Goal: Task Accomplishment & Management: Manage account settings

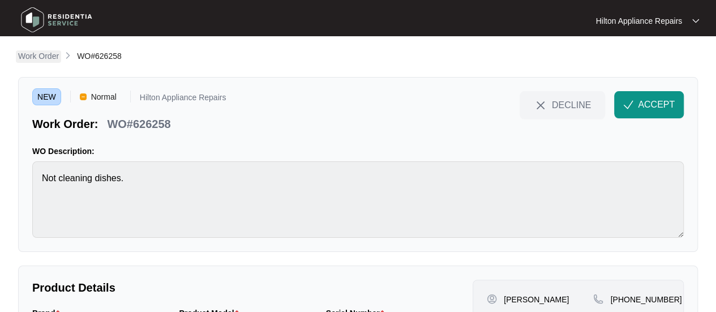
click at [40, 56] on p "Work Order" at bounding box center [38, 55] width 41 height 11
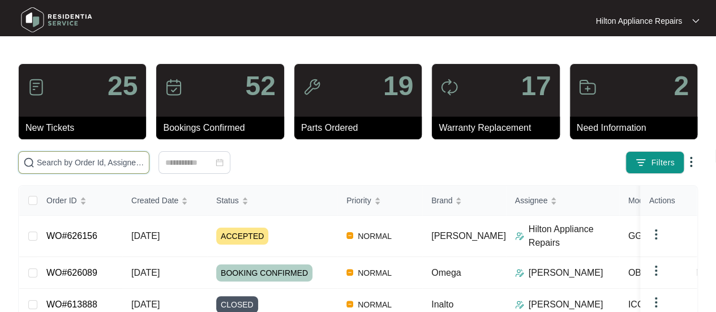
click at [56, 162] on input "text" at bounding box center [91, 162] width 108 height 12
paste input "WO#618554"
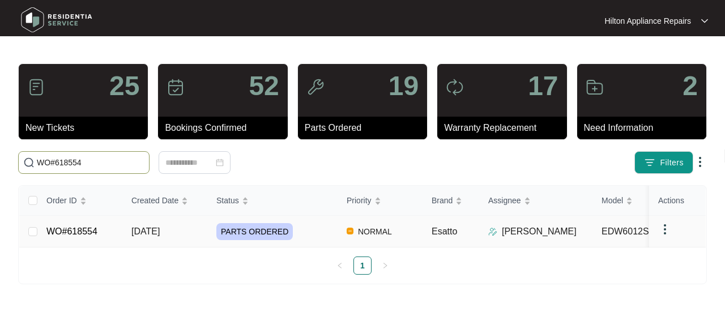
type input "WO#618554"
click at [147, 228] on span "[DATE]" at bounding box center [145, 231] width 28 height 10
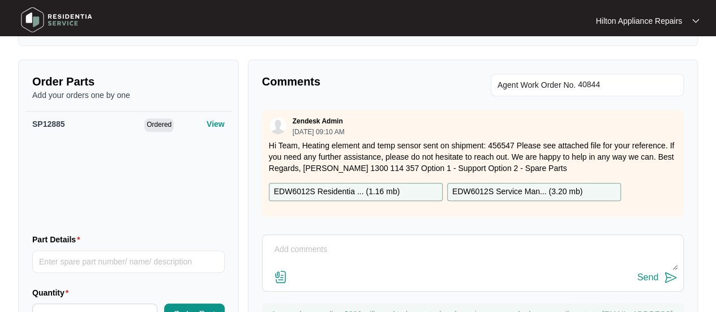
scroll to position [453, 0]
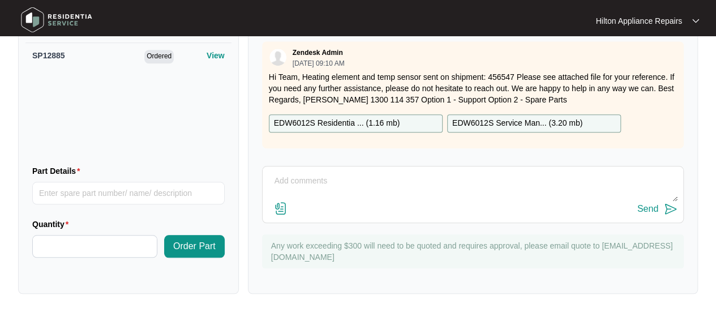
click at [291, 195] on textarea at bounding box center [472, 186] width 409 height 29
drag, startPoint x: 305, startPoint y: 191, endPoint x: 195, endPoint y: 166, distance: 112.6
click at [202, 172] on div "Order Parts Add your orders one by one SP12885 Ordered View Part Details Quanti…" at bounding box center [358, 142] width 689 height 303
type textarea "Part arrived, called Elfreeda LMTC & texted"
click at [650, 214] on div "Send" at bounding box center [647, 209] width 21 height 10
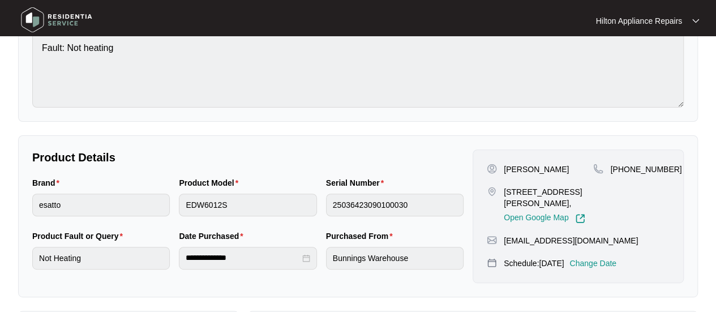
scroll to position [0, 0]
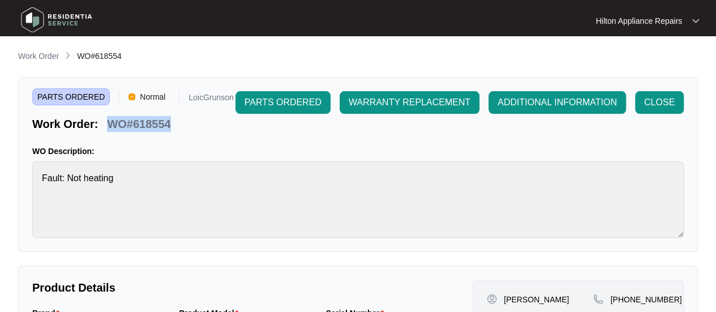
drag, startPoint x: 160, startPoint y: 122, endPoint x: 109, endPoint y: 121, distance: 51.0
click at [109, 121] on div "WO#618554" at bounding box center [138, 122] width 72 height 20
copy p "WO#618554"
click at [32, 55] on p "Work Order" at bounding box center [38, 55] width 41 height 11
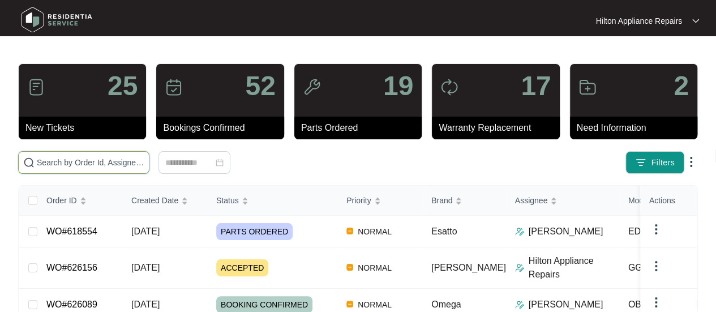
click at [77, 160] on input "text" at bounding box center [91, 162] width 108 height 12
paste input "WORK ORDER NUMBER : WO#625398"
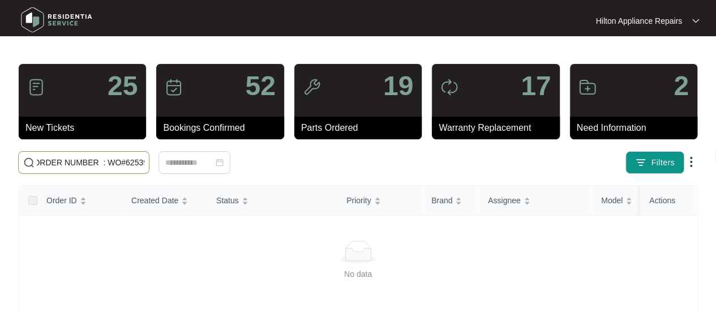
click at [98, 162] on input "WORK ORDER NUMBER : WO#625398" at bounding box center [91, 162] width 108 height 12
drag, startPoint x: 99, startPoint y: 162, endPoint x: -61, endPoint y: 151, distance: 160.0
click at [0, 151] on html "Hilton Appliance Repairs Hilton App... 25 New Tickets 52 Bookings Confirmed 19 …" at bounding box center [358, 266] width 716 height 533
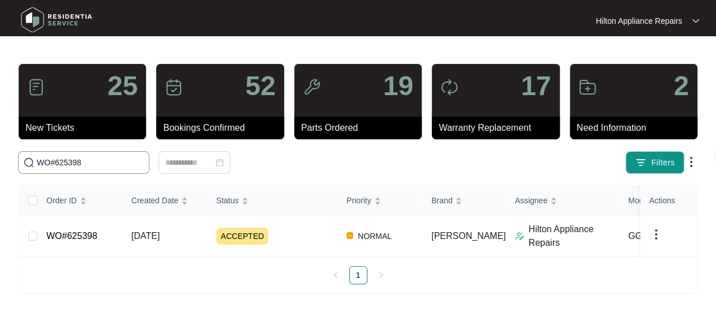
click at [119, 165] on input "WO#625398" at bounding box center [91, 162] width 108 height 12
type input "WO#625398"
click at [157, 234] on span "[DATE]" at bounding box center [145, 236] width 28 height 10
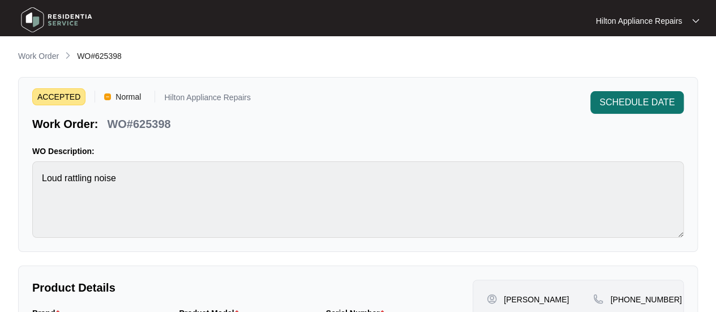
click at [642, 99] on span "SCHEDULE DATE" at bounding box center [637, 103] width 75 height 14
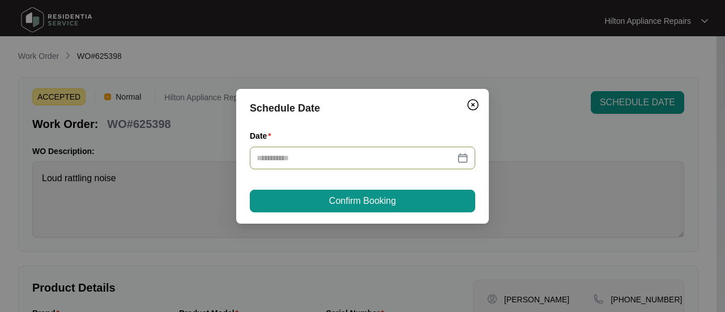
click at [457, 151] on div at bounding box center [362, 158] width 225 height 23
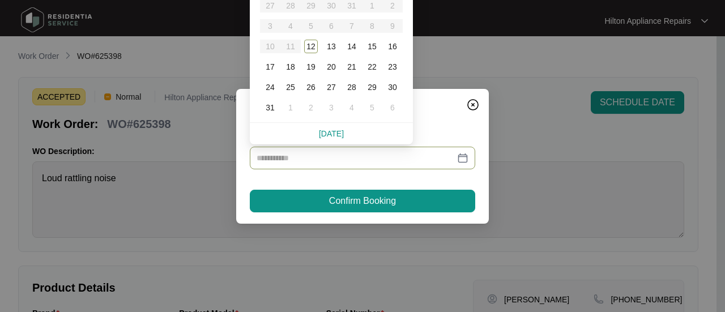
type input "**********"
click at [354, 46] on div "14" at bounding box center [352, 47] width 14 height 14
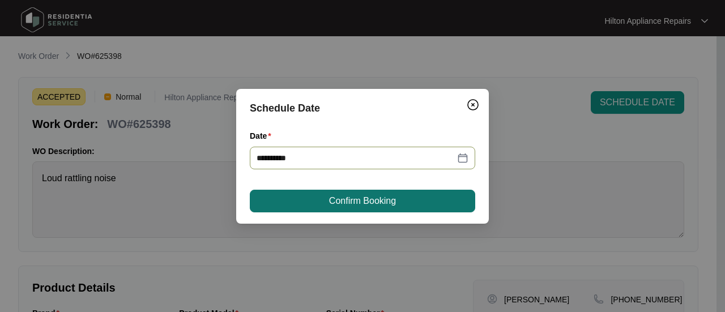
type input "**********"
click at [350, 198] on span "Confirm Booking" at bounding box center [362, 201] width 67 height 14
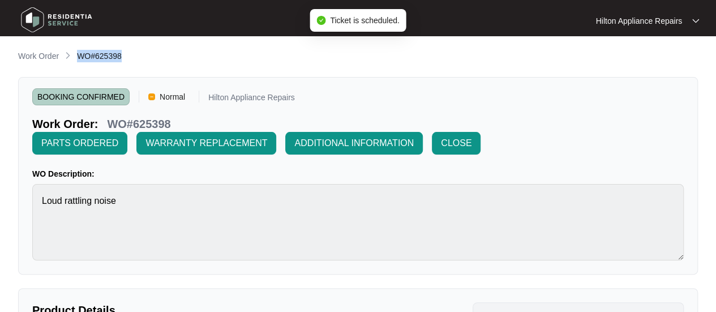
drag, startPoint x: 123, startPoint y: 57, endPoint x: 78, endPoint y: 57, distance: 45.9
click at [78, 57] on div "Work Order WO#625398" at bounding box center [358, 57] width 680 height 14
copy span "WO#625398"
click at [33, 56] on p "Work Order" at bounding box center [38, 55] width 41 height 11
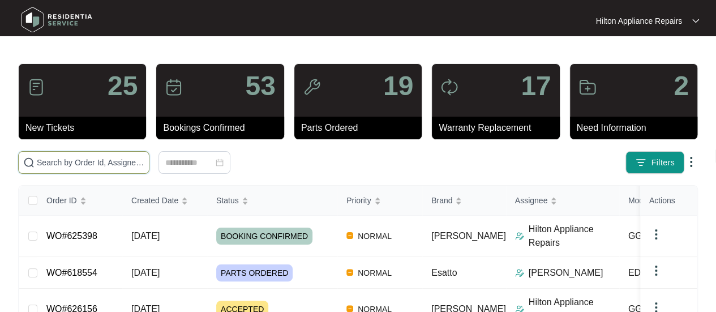
click at [57, 160] on input "text" at bounding box center [91, 162] width 108 height 12
paste input "WO#625398"
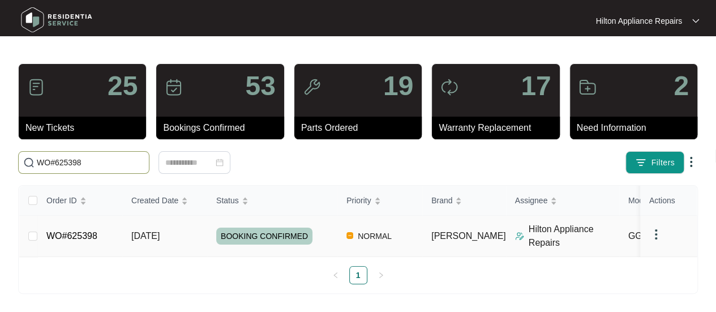
type input "WO#625398"
click at [37, 232] on td "WO#625398" at bounding box center [79, 236] width 85 height 41
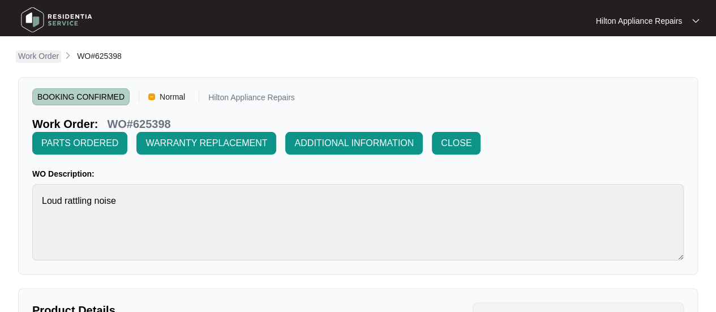
click at [38, 54] on p "Work Order" at bounding box center [38, 55] width 41 height 11
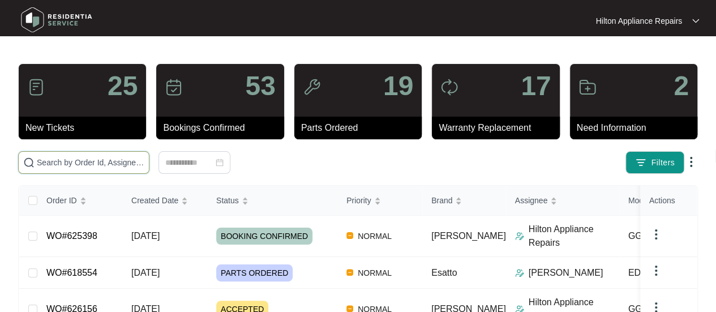
click at [50, 160] on input "text" at bounding box center [91, 162] width 108 height 12
paste input "WO#625398"
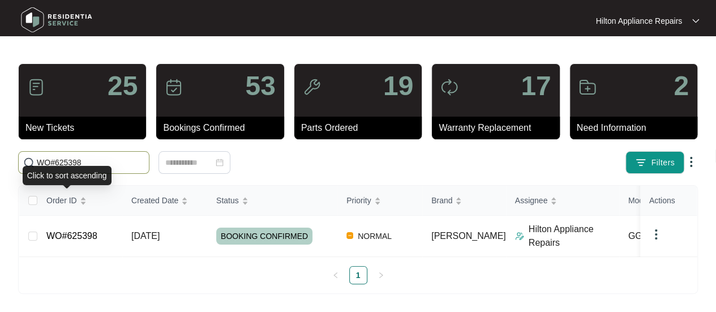
scroll to position [7, 0]
type input "WO#625398"
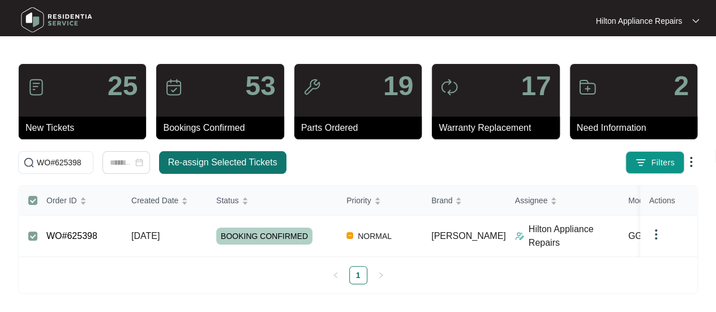
click at [188, 156] on span "Re-assign Selected Tickets" at bounding box center [222, 163] width 109 height 14
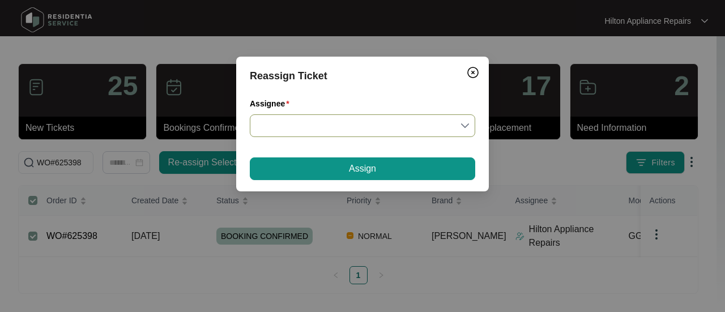
click at [468, 127] on input "Assignee" at bounding box center [362, 126] width 212 height 22
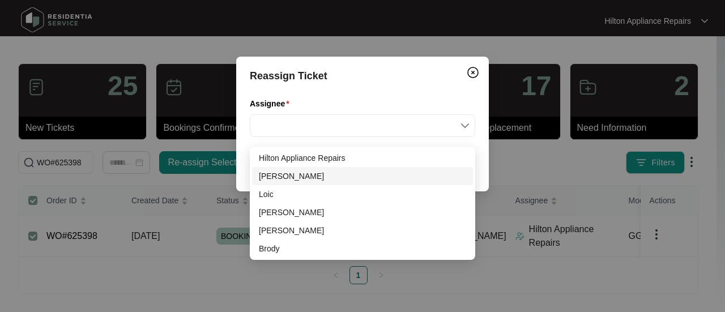
click at [271, 170] on div "[PERSON_NAME]" at bounding box center [362, 176] width 207 height 12
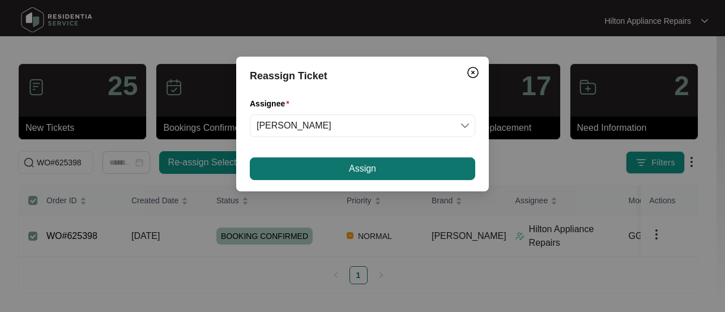
click at [334, 169] on button "Assign" at bounding box center [362, 168] width 225 height 23
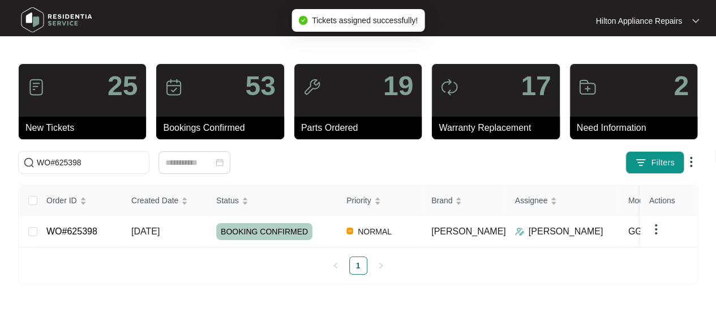
scroll to position [0, 0]
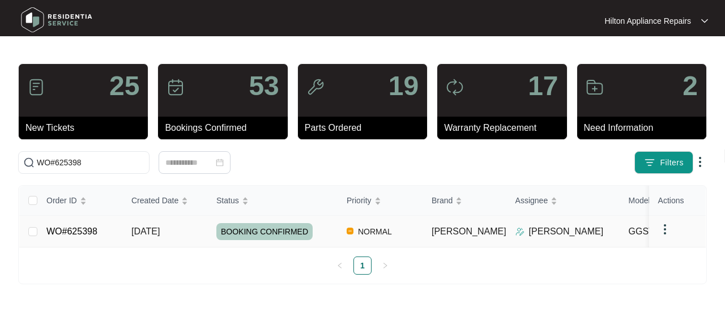
click at [152, 228] on span "[DATE]" at bounding box center [145, 231] width 28 height 10
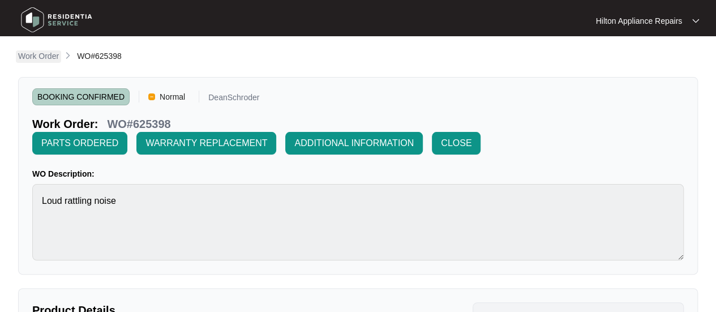
click at [49, 55] on p "Work Order" at bounding box center [38, 55] width 41 height 11
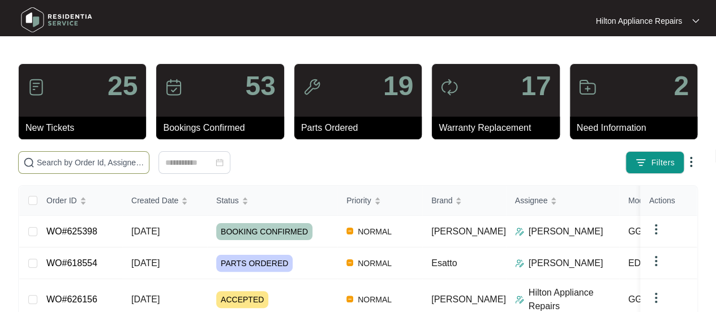
click at [59, 164] on input "text" at bounding box center [91, 162] width 108 height 12
paste input "WO#625673"
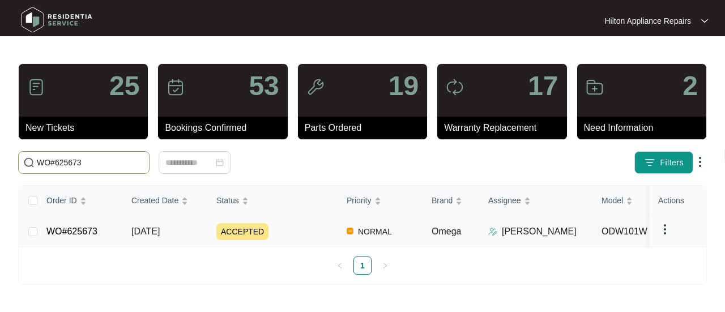
type input "WO#625673"
click at [139, 228] on span "[DATE]" at bounding box center [145, 231] width 28 height 10
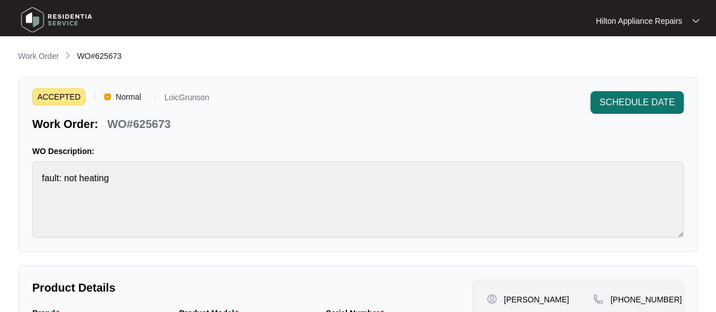
click at [624, 102] on span "SCHEDULE DATE" at bounding box center [637, 103] width 75 height 14
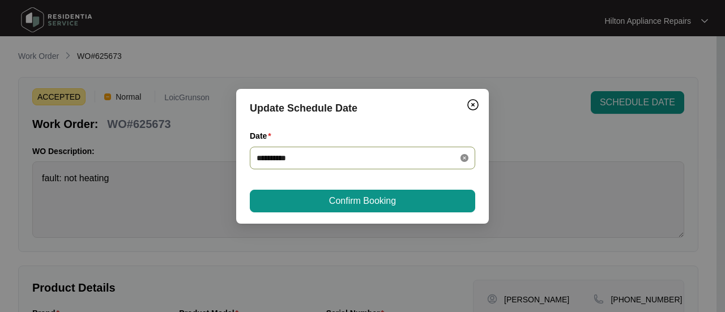
click at [464, 155] on icon "close-circle" at bounding box center [464, 158] width 8 height 8
click at [461, 159] on div at bounding box center [362, 158] width 212 height 12
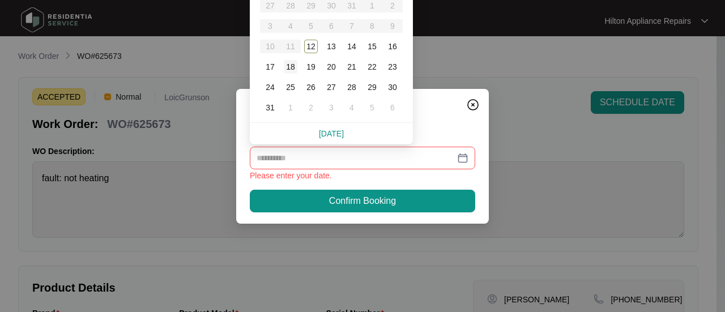
click at [291, 67] on div "18" at bounding box center [291, 67] width 14 height 14
type input "**********"
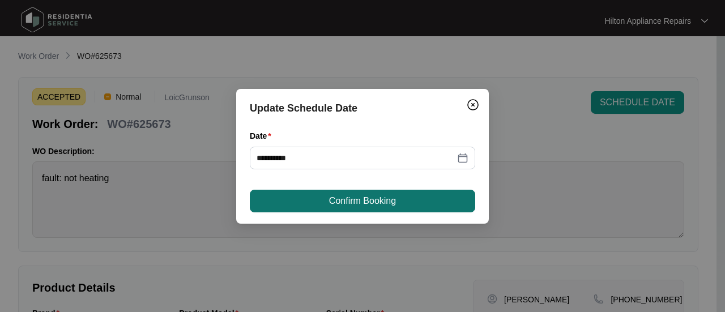
click at [362, 195] on span "Confirm Booking" at bounding box center [362, 201] width 67 height 14
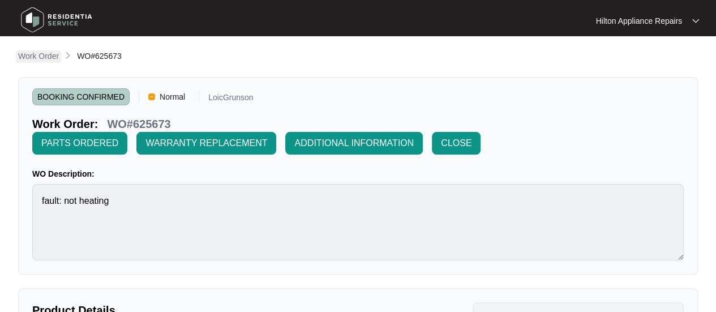
click at [30, 57] on p "Work Order" at bounding box center [38, 55] width 41 height 11
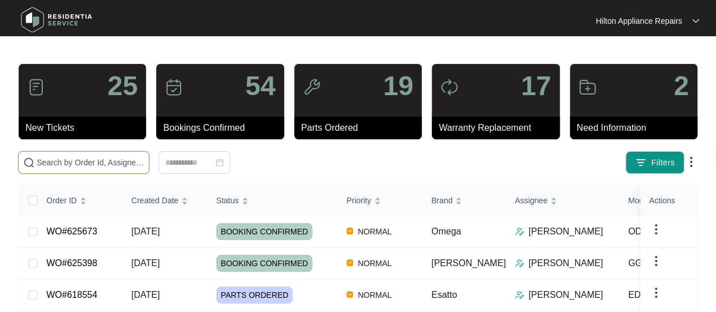
click at [63, 161] on input "text" at bounding box center [91, 162] width 108 height 12
paste input "WO#623923"
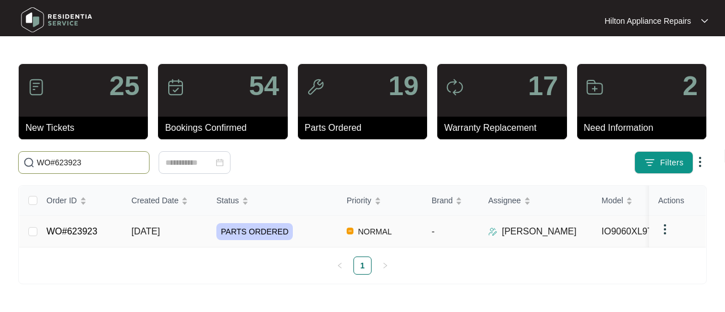
type input "WO#623923"
click at [144, 229] on span "[DATE]" at bounding box center [145, 231] width 28 height 10
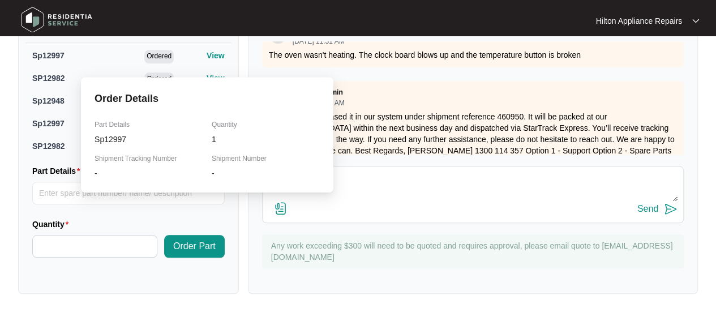
click at [207, 54] on p "View" at bounding box center [216, 55] width 18 height 11
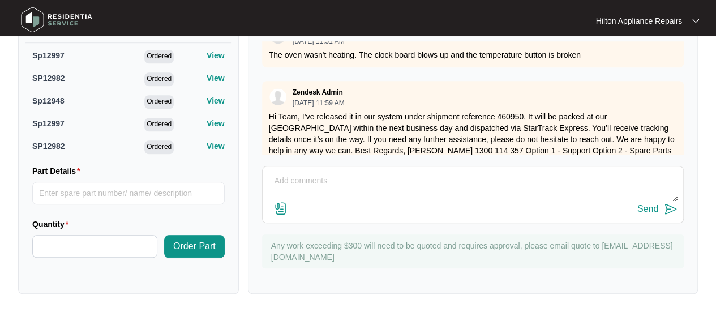
click at [395, 72] on div "Zendesk Admin 08/06/2025 at 12:05 PM Hi Team, Please see attached documentation…" at bounding box center [473, 97] width 422 height 113
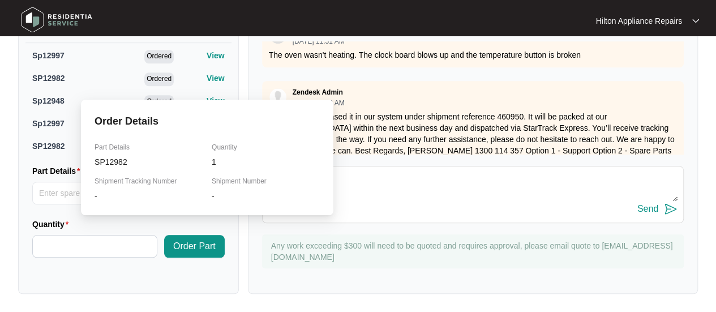
click at [207, 80] on p "View" at bounding box center [216, 77] width 18 height 11
click at [209, 102] on div "Order Details Part Details SP12982 Quantity 1 Shipment Tracking Number - Shipme…" at bounding box center [207, 157] width 252 height 115
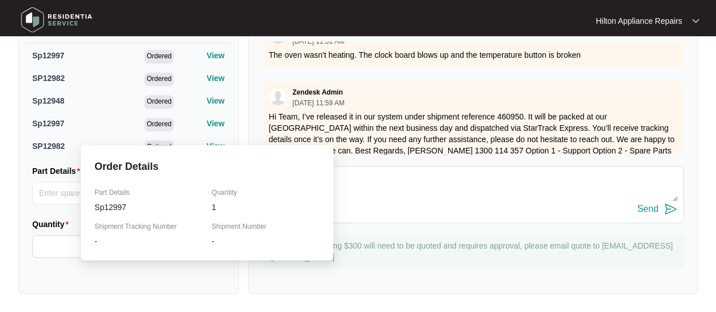
click at [207, 124] on p "View" at bounding box center [216, 123] width 18 height 11
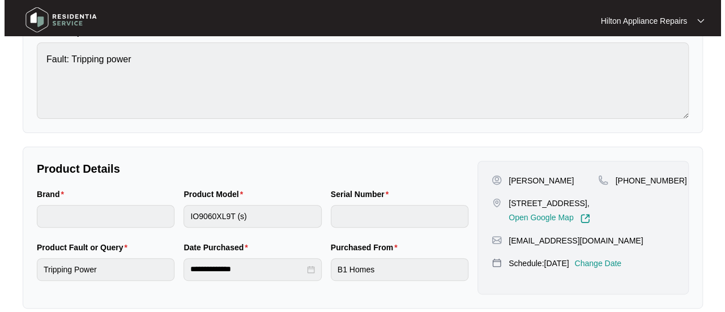
scroll to position [289, 0]
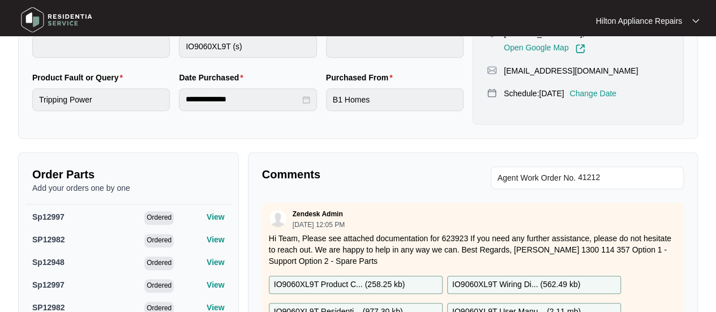
click at [611, 99] on p "Change Date" at bounding box center [593, 93] width 47 height 11
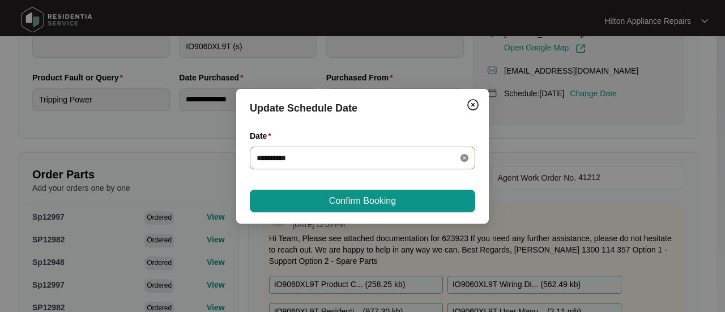
click at [466, 157] on icon "close-circle" at bounding box center [464, 158] width 8 height 8
click at [466, 156] on div at bounding box center [362, 158] width 212 height 12
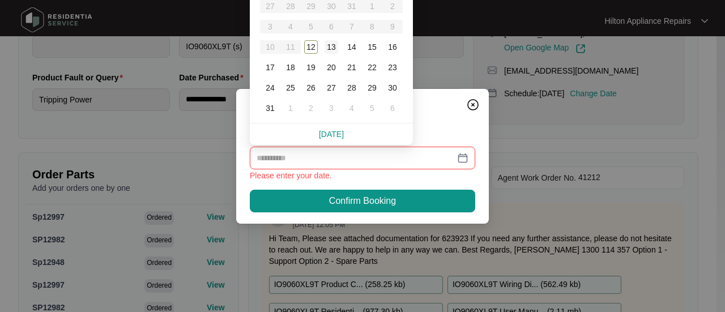
type input "**********"
click at [328, 48] on div "13" at bounding box center [331, 47] width 14 height 14
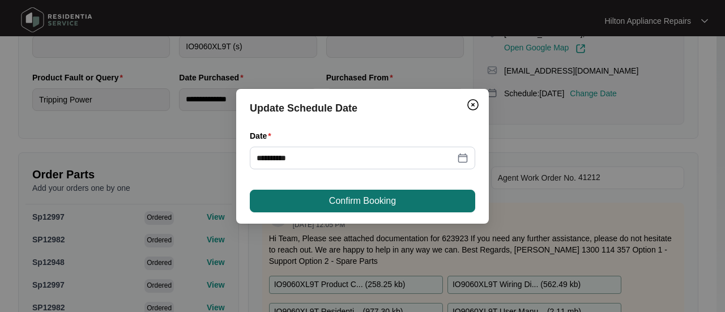
click at [352, 200] on span "Confirm Booking" at bounding box center [362, 201] width 67 height 14
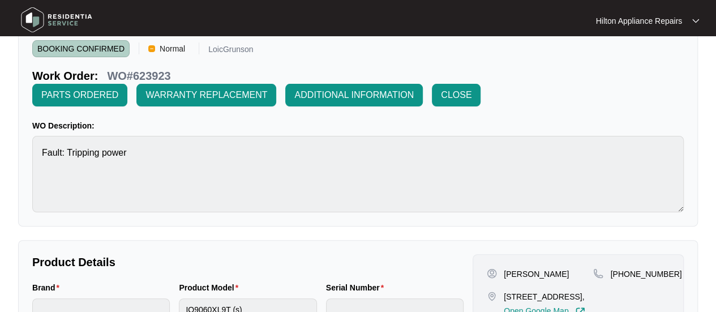
scroll to position [0, 0]
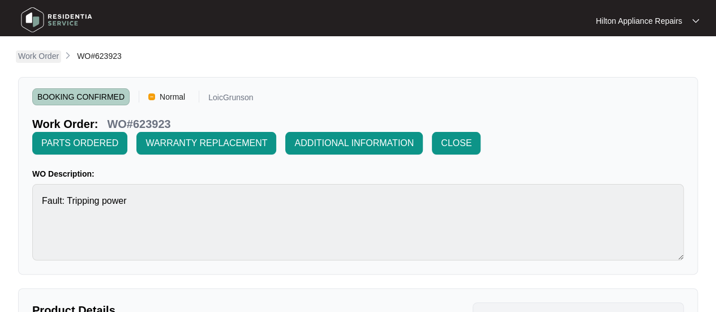
click at [38, 56] on p "Work Order" at bounding box center [38, 55] width 41 height 11
click at [32, 54] on p "Work Order" at bounding box center [38, 55] width 41 height 11
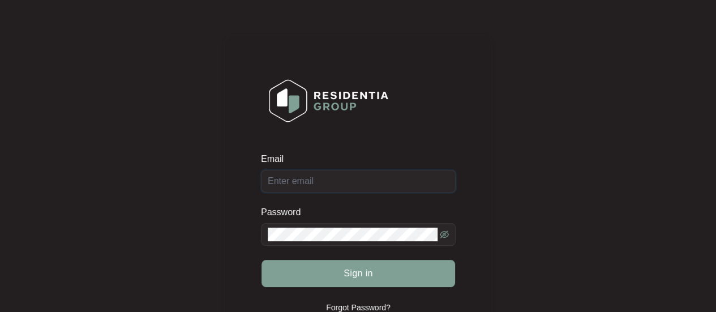
type input "Enquiries@hiltonappliancerepairs.com.au"
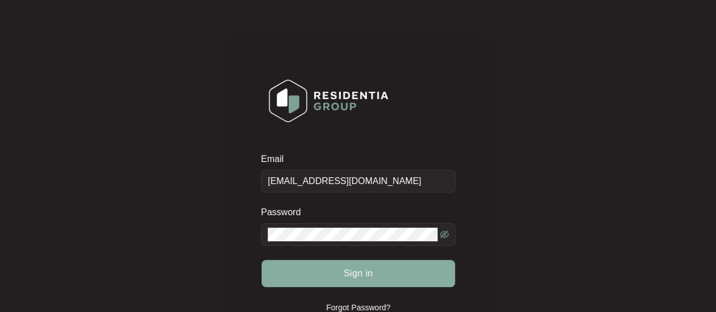
click at [348, 270] on span "Sign in" at bounding box center [358, 274] width 29 height 14
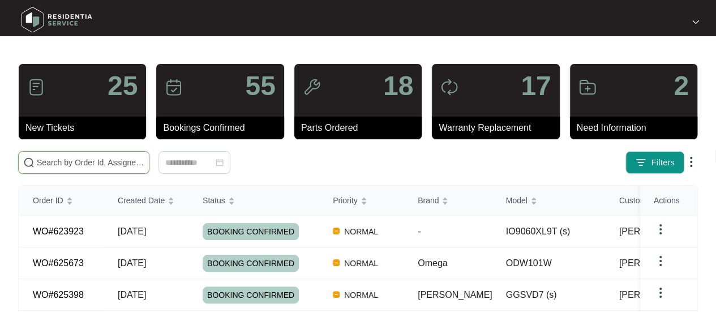
click at [47, 158] on input "text" at bounding box center [91, 162] width 108 height 12
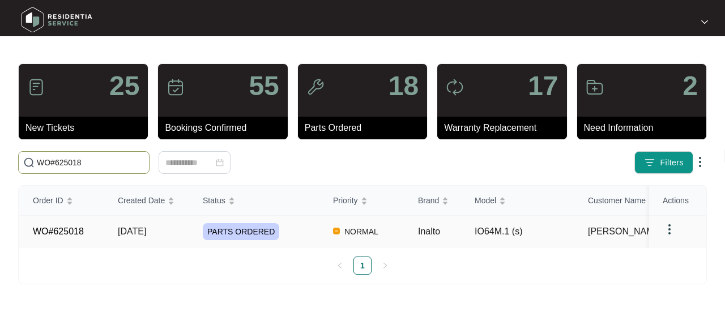
type input "WO#625018"
click at [127, 236] on span "[DATE]" at bounding box center [132, 231] width 28 height 10
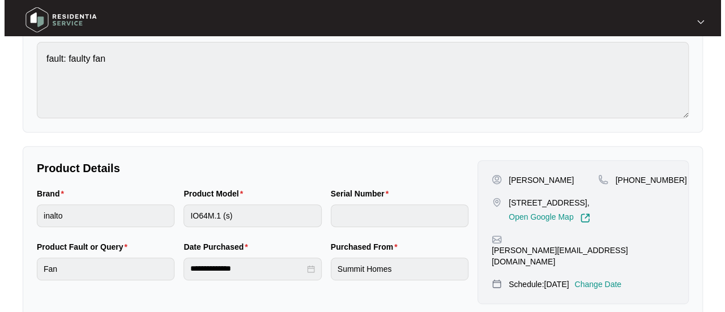
scroll to position [226, 0]
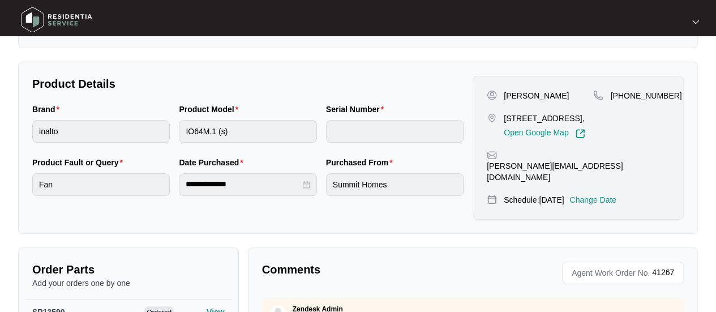
click at [610, 194] on p "Change Date" at bounding box center [593, 199] width 47 height 11
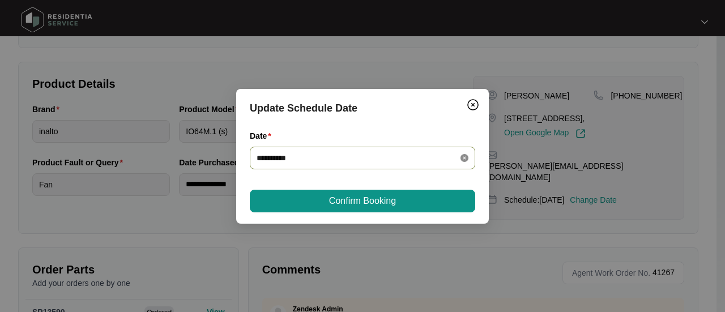
click at [464, 155] on icon "close-circle" at bounding box center [464, 158] width 8 height 8
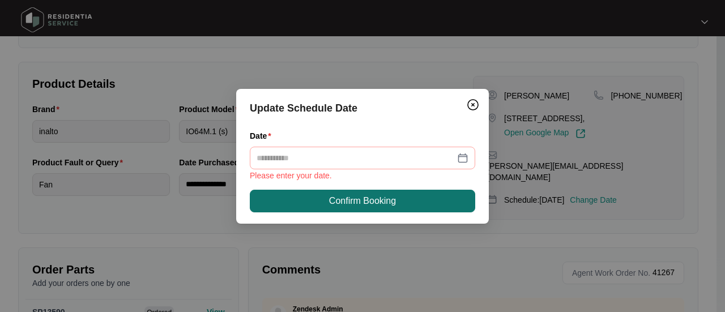
click at [356, 196] on span "Confirm Booking" at bounding box center [362, 201] width 67 height 14
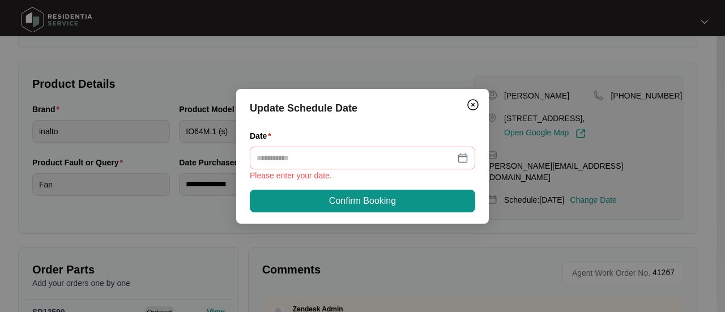
click at [463, 157] on div at bounding box center [362, 158] width 212 height 12
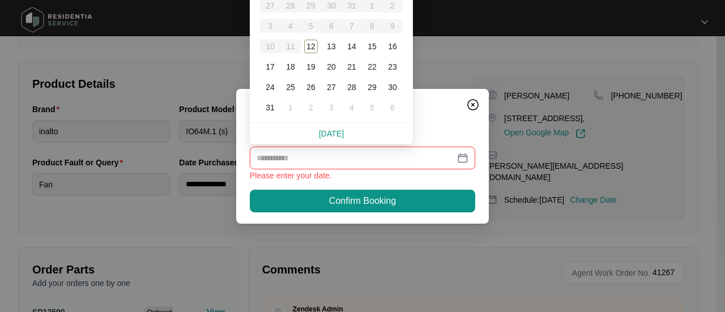
type input "**********"
click at [356, 42] on div "14" at bounding box center [352, 47] width 14 height 14
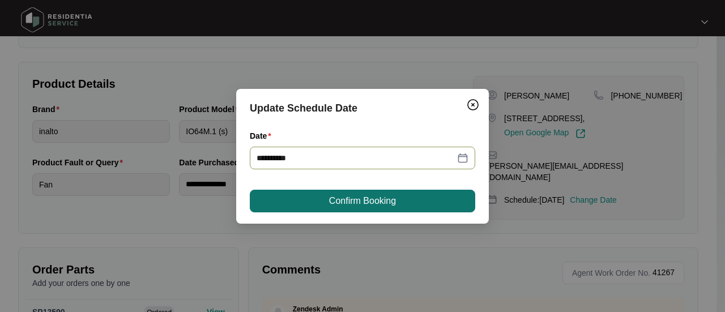
type input "**********"
click at [359, 202] on span "Confirm Booking" at bounding box center [362, 201] width 67 height 14
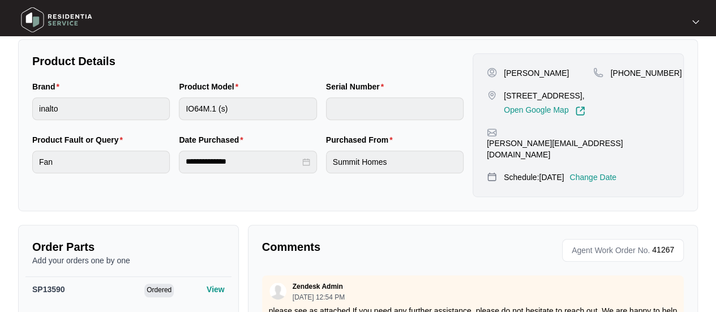
scroll to position [0, 0]
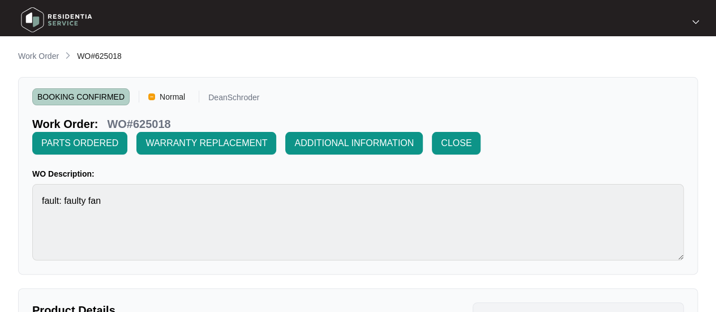
drag, startPoint x: 38, startPoint y: 52, endPoint x: 63, endPoint y: 60, distance: 25.6
click at [38, 52] on p "Work Order" at bounding box center [38, 55] width 41 height 11
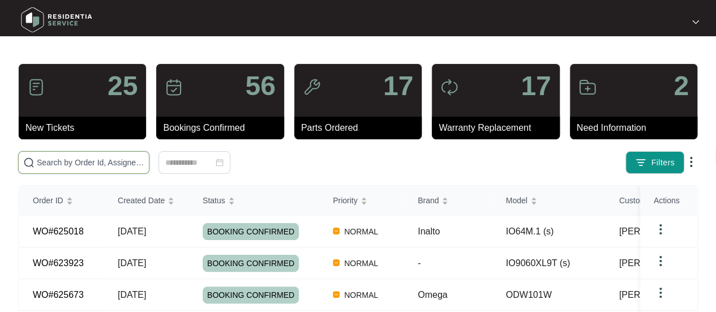
click at [66, 162] on input "text" at bounding box center [91, 162] width 108 height 12
paste input "WO#624803"
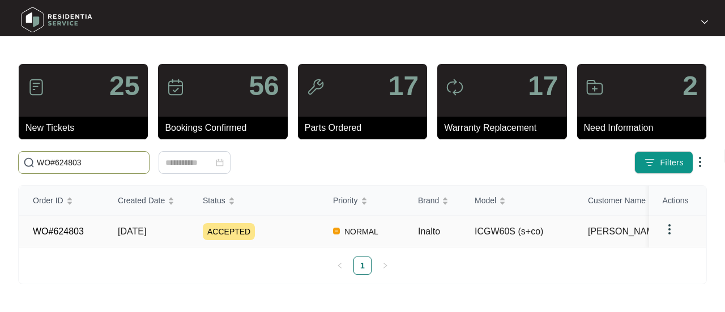
type input "WO#624803"
click at [131, 230] on span "[DATE]" at bounding box center [132, 231] width 28 height 10
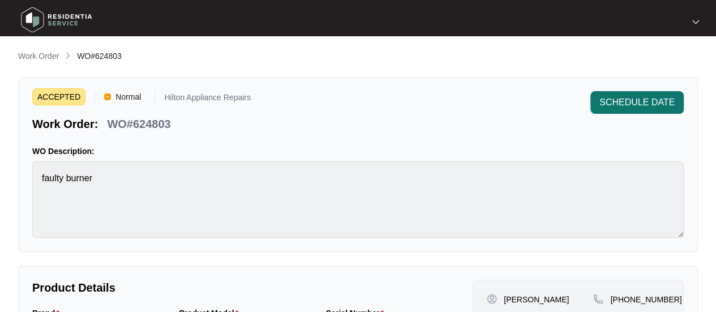
click at [620, 101] on span "SCHEDULE DATE" at bounding box center [637, 103] width 75 height 14
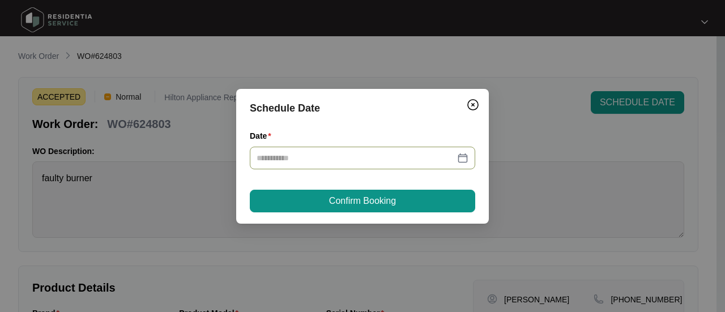
click at [462, 156] on div at bounding box center [362, 158] width 212 height 12
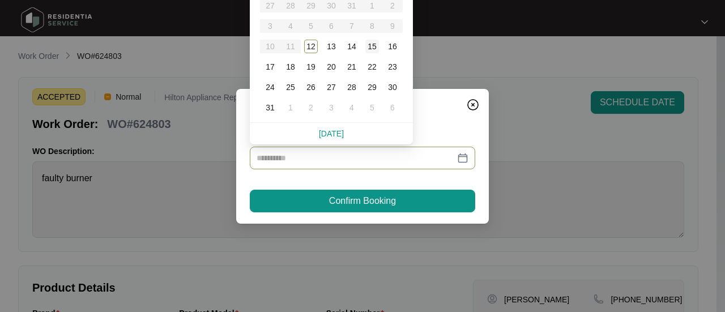
click at [373, 48] on div "15" at bounding box center [372, 47] width 14 height 14
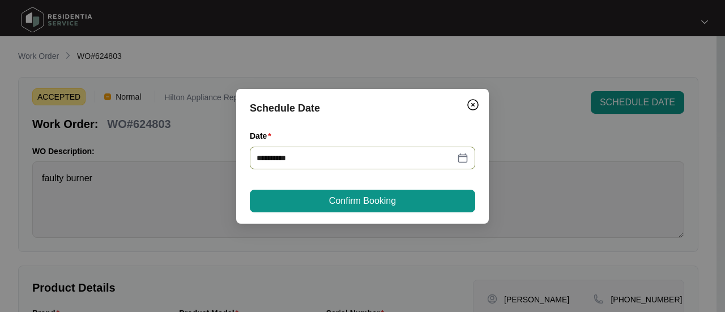
type input "**********"
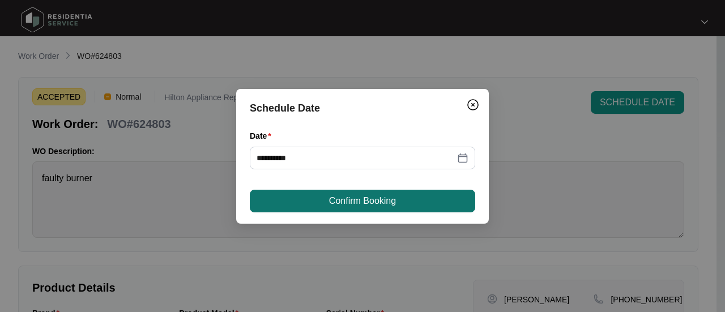
click at [341, 195] on span "Confirm Booking" at bounding box center [362, 201] width 67 height 14
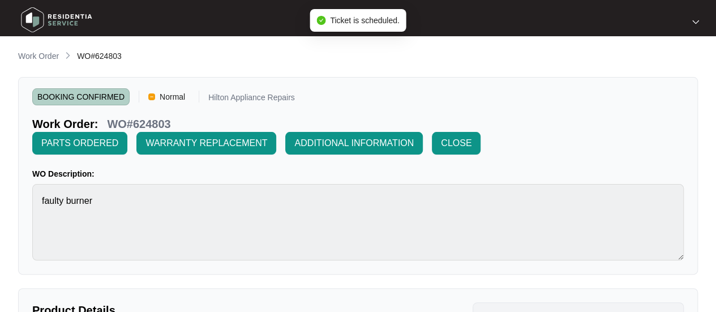
click at [24, 55] on p "Work Order" at bounding box center [38, 55] width 41 height 11
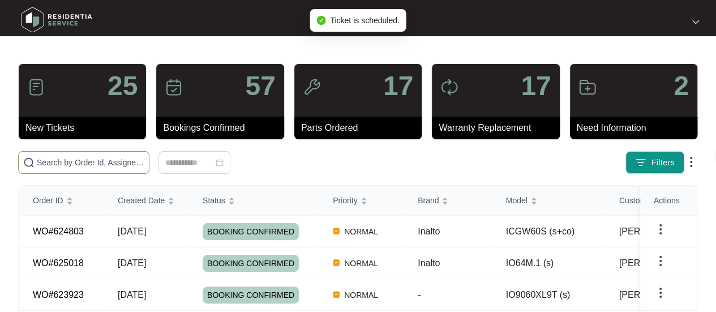
click at [53, 163] on input "text" at bounding box center [91, 162] width 108 height 12
paste input "WO#624803"
type input "WO#624803"
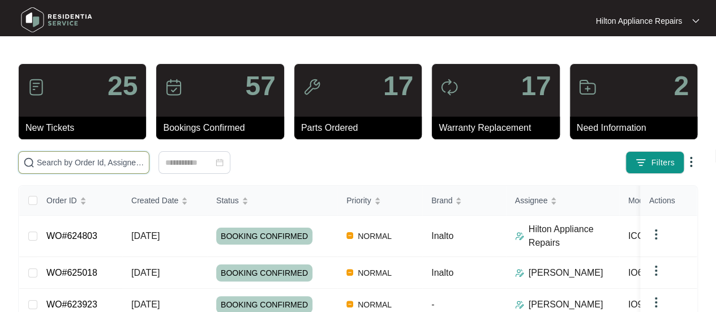
click at [54, 165] on input "text" at bounding box center [91, 162] width 108 height 12
paste input "WO#624803"
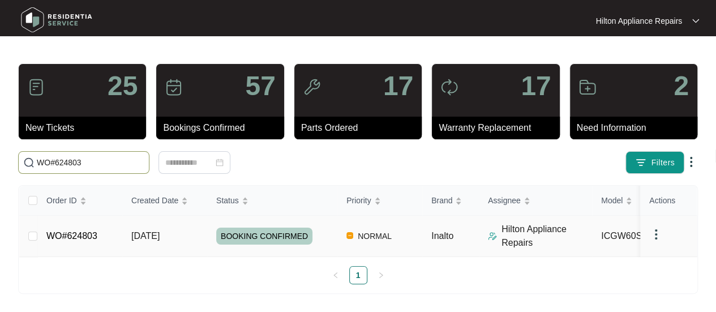
type input "WO#624803"
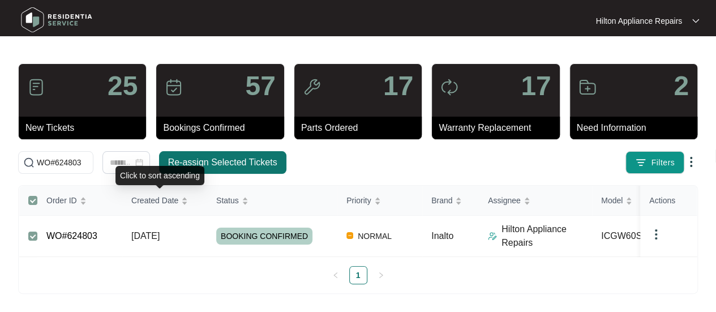
click at [185, 161] on span "Re-assign Selected Tickets" at bounding box center [222, 163] width 109 height 14
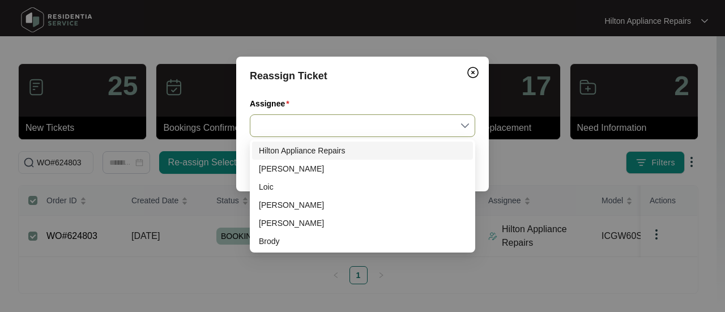
click at [464, 124] on input "Assignee" at bounding box center [362, 126] width 212 height 22
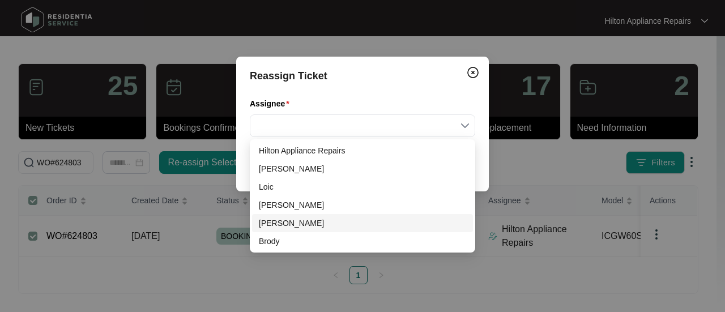
click at [285, 222] on div "[PERSON_NAME]" at bounding box center [362, 223] width 207 height 12
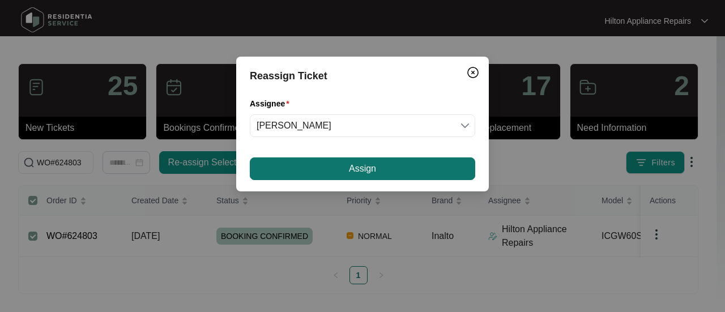
click at [340, 167] on button "Assign" at bounding box center [362, 168] width 225 height 23
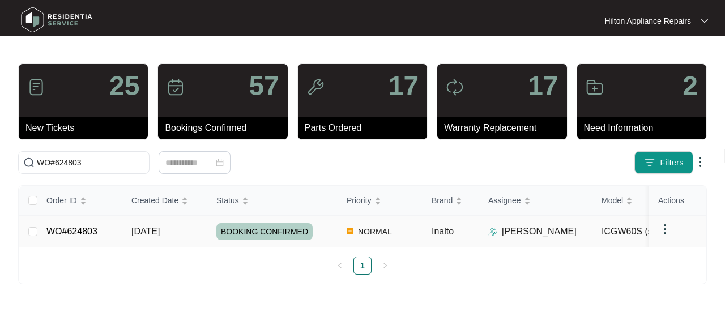
click at [162, 230] on div "Order ID Created Date Status Priority Brand Assignee Model Customer Name Purcha…" at bounding box center [362, 230] width 686 height 89
click at [145, 230] on span "[DATE]" at bounding box center [145, 231] width 28 height 10
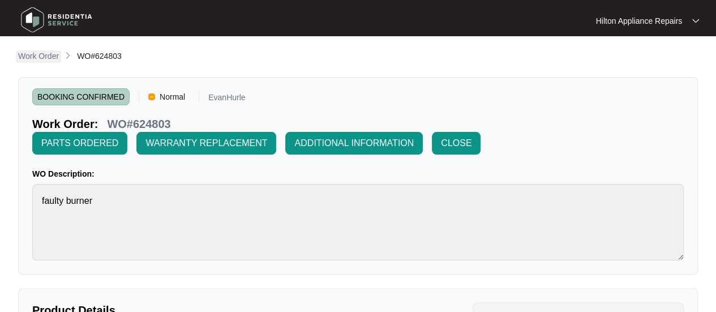
click at [38, 53] on p "Work Order" at bounding box center [38, 55] width 41 height 11
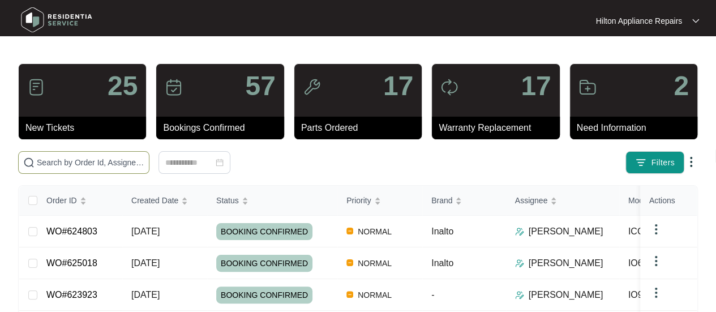
click at [48, 161] on input "text" at bounding box center [91, 162] width 108 height 12
paste input "626258"
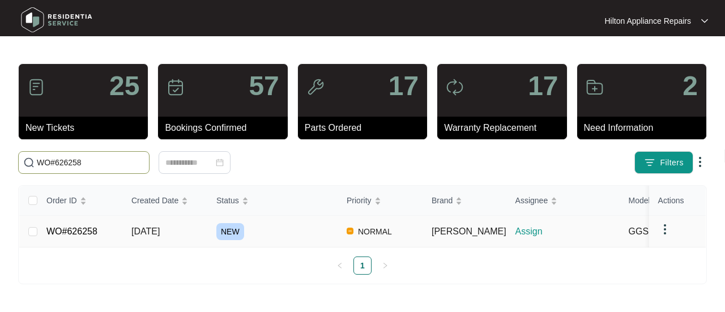
type input "WO#626258"
click at [158, 232] on span "[DATE]" at bounding box center [145, 231] width 28 height 10
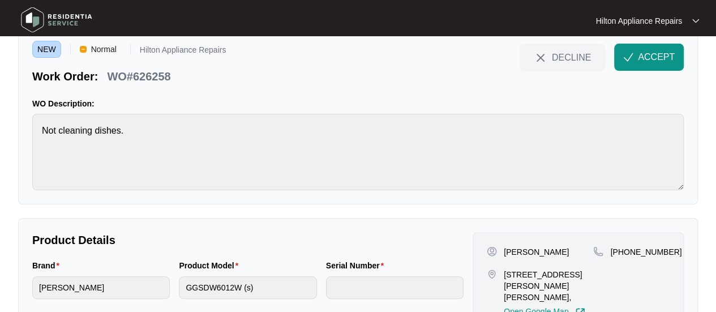
scroll to position [113, 0]
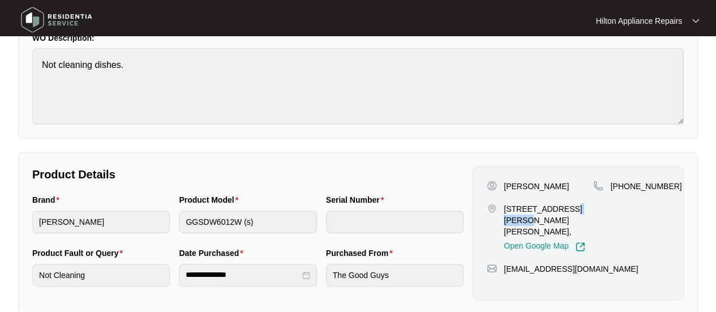
drag, startPoint x: 582, startPoint y: 209, endPoint x: 556, endPoint y: 207, distance: 26.1
click at [556, 207] on p "[STREET_ADDRESS][PERSON_NAME][PERSON_NAME]," at bounding box center [548, 220] width 89 height 34
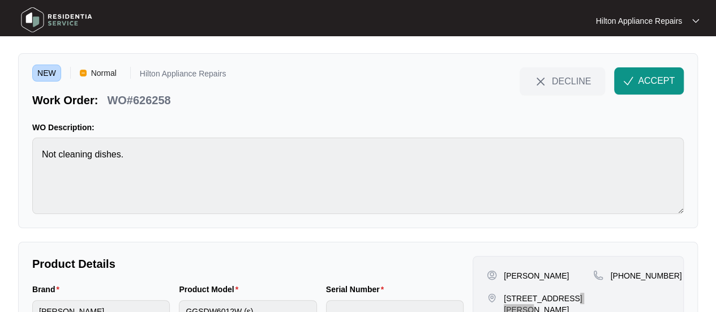
scroll to position [0, 0]
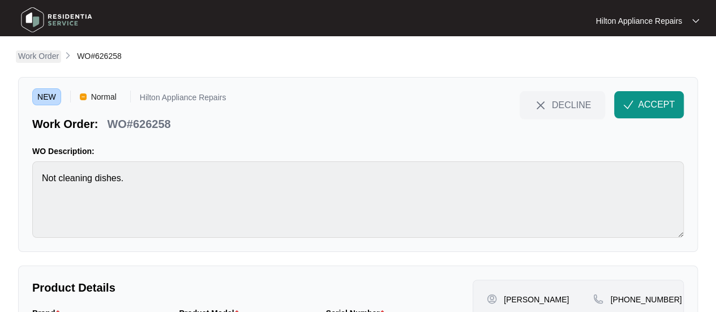
click at [36, 54] on p "Work Order" at bounding box center [38, 55] width 41 height 11
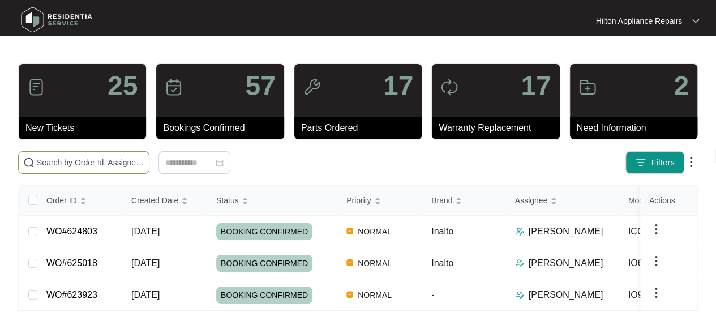
click at [52, 155] on span at bounding box center [83, 162] width 131 height 23
click at [52, 160] on input "text" at bounding box center [91, 162] width 108 height 12
paste input "604232)"
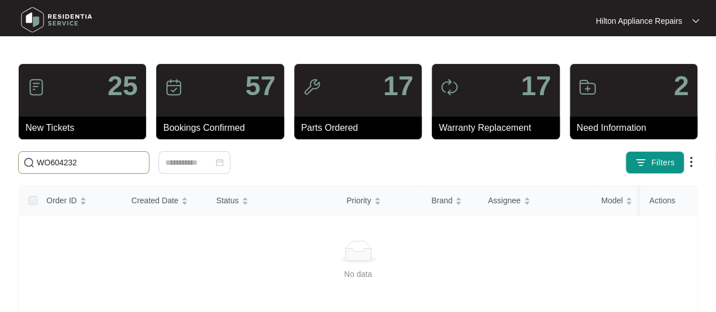
click at [50, 162] on input "WO604232" at bounding box center [91, 162] width 108 height 12
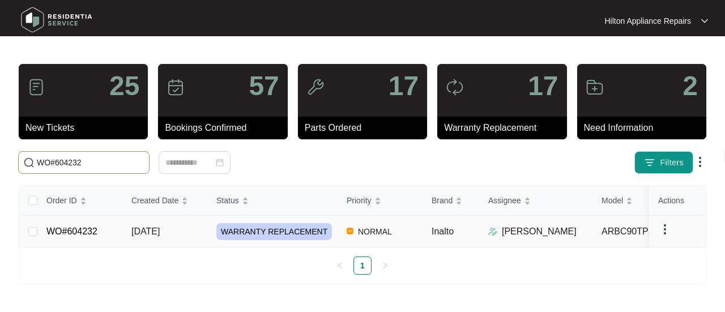
type input "WO#604232"
click at [160, 229] on span "[DATE]" at bounding box center [145, 231] width 28 height 10
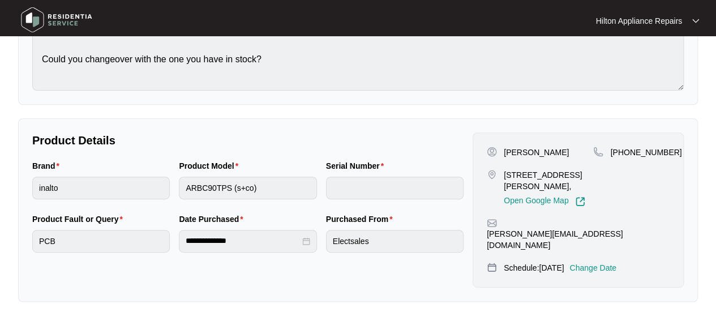
scroll to position [283, 0]
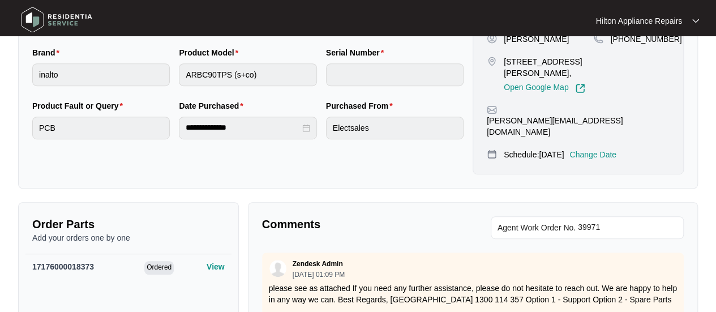
click at [604, 149] on p "Change Date" at bounding box center [593, 154] width 47 height 11
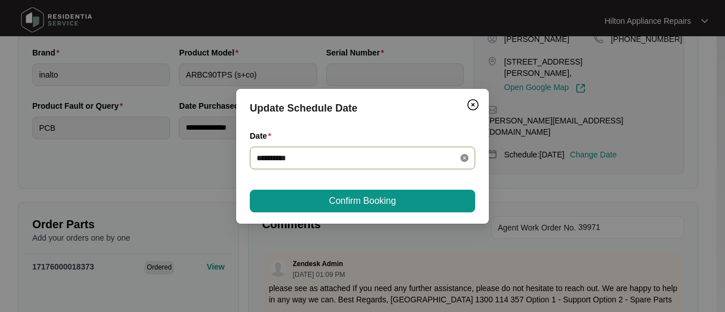
click at [464, 157] on icon "close-circle" at bounding box center [464, 158] width 8 height 8
click at [459, 158] on div at bounding box center [362, 158] width 212 height 12
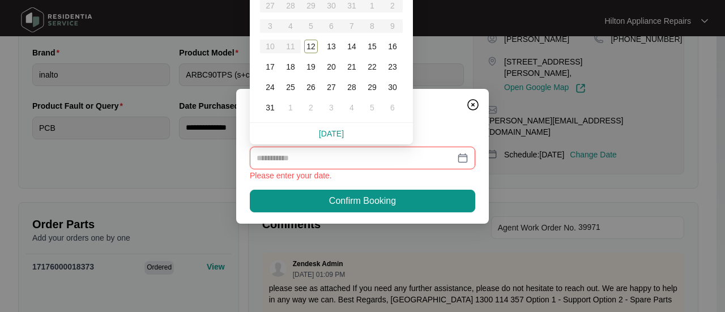
type input "**********"
click at [352, 47] on div "14" at bounding box center [352, 47] width 14 height 14
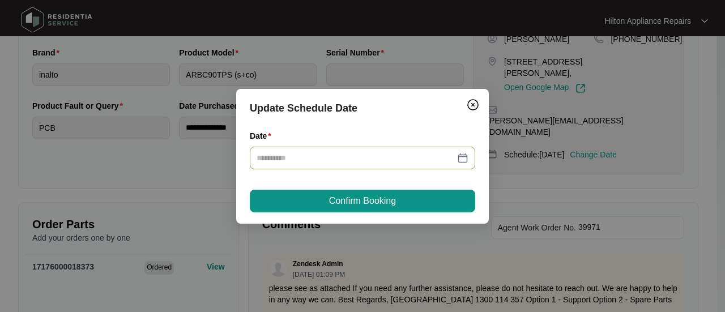
type input "**********"
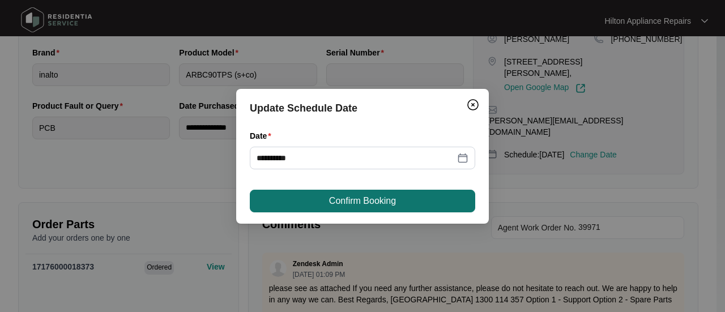
click at [369, 193] on button "Confirm Booking" at bounding box center [362, 201] width 225 height 23
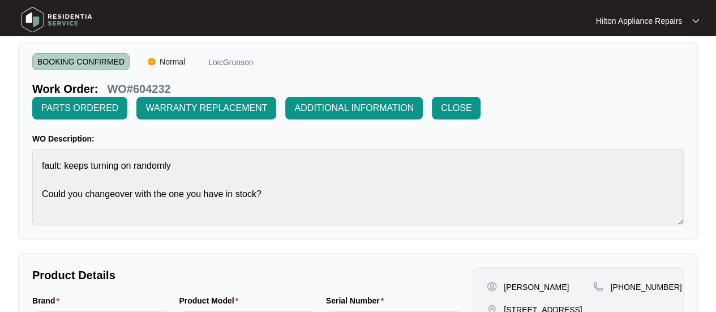
scroll to position [0, 0]
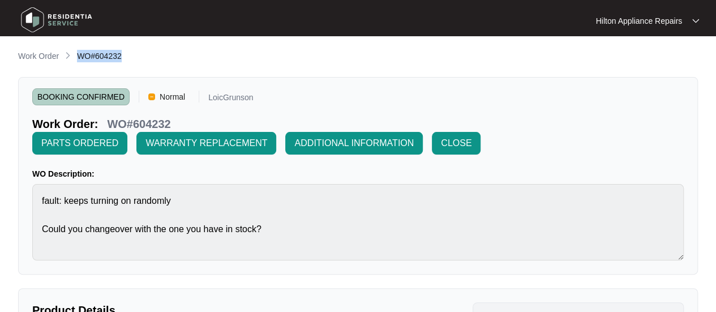
drag, startPoint x: 128, startPoint y: 59, endPoint x: 78, endPoint y: 56, distance: 49.9
click at [78, 56] on div "Work Order WO#604232" at bounding box center [358, 57] width 680 height 14
copy span "WO#604232"
click at [31, 56] on p "Work Order" at bounding box center [38, 55] width 41 height 11
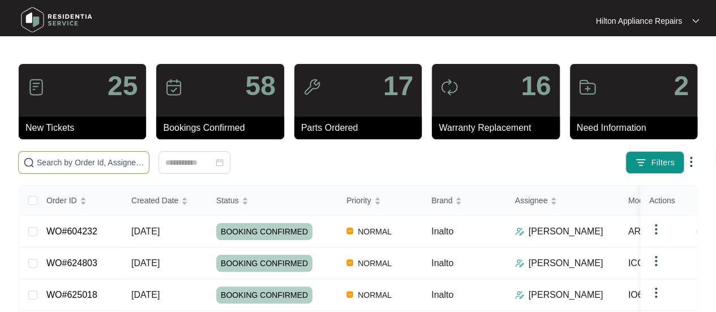
click at [52, 159] on input "text" at bounding box center [91, 162] width 108 height 12
paste input "WO#604232"
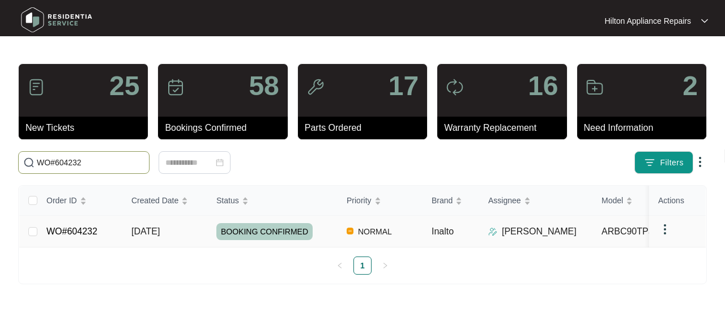
type input "WO#604232"
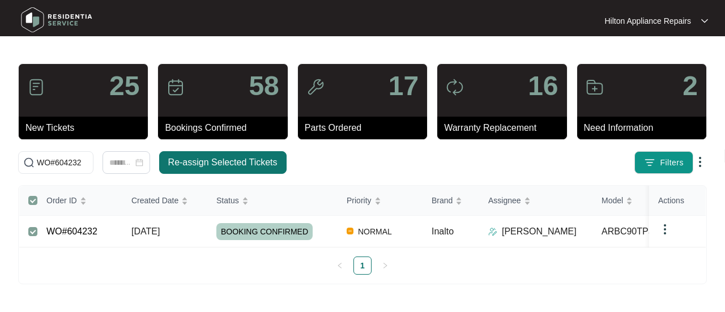
click at [202, 161] on span "Re-assign Selected Tickets" at bounding box center [222, 163] width 109 height 14
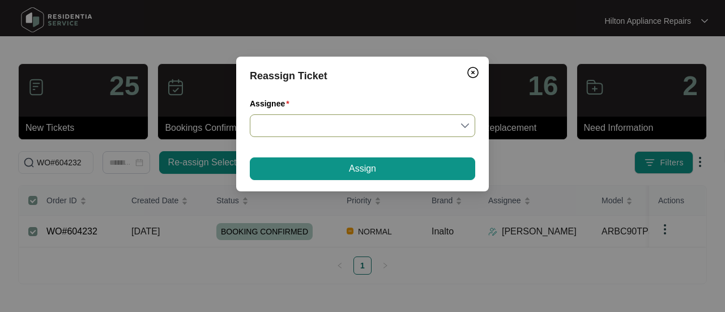
drag, startPoint x: 465, startPoint y: 124, endPoint x: 459, endPoint y: 126, distance: 7.0
click at [466, 124] on input "Assignee" at bounding box center [362, 126] width 212 height 22
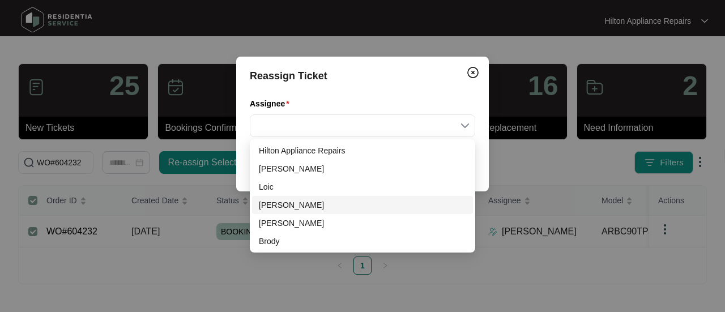
click at [275, 207] on div "[PERSON_NAME]" at bounding box center [362, 205] width 207 height 12
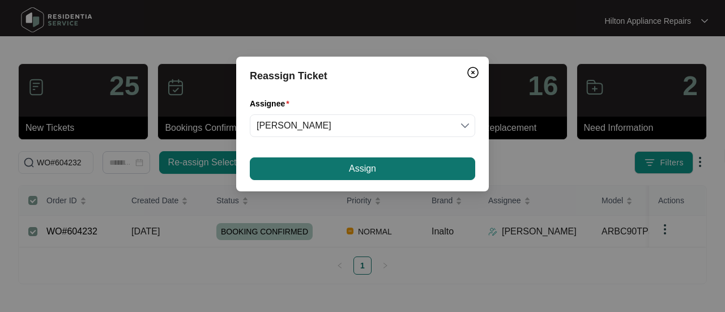
click at [354, 172] on span "Assign" at bounding box center [362, 169] width 27 height 14
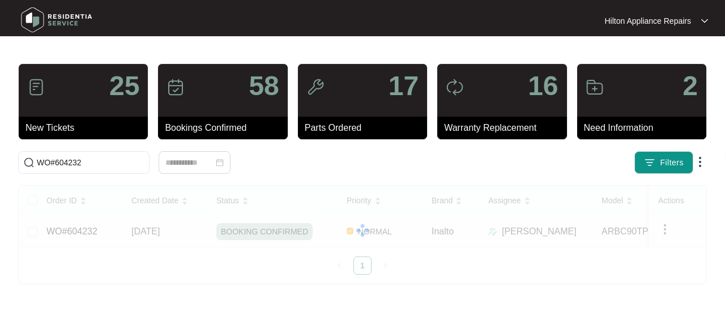
click at [153, 226] on div "Order ID Created Date Status Priority Brand Assignee Model Customer Name Purcha…" at bounding box center [362, 230] width 686 height 89
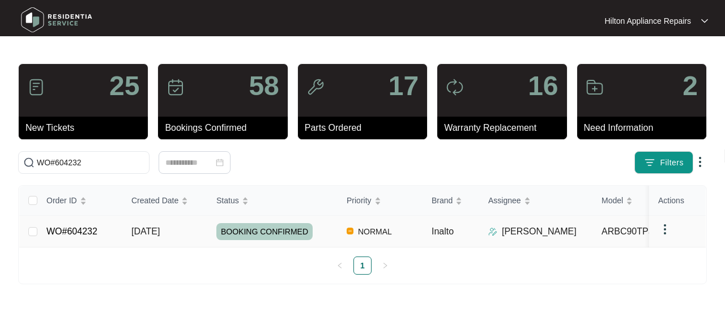
click at [149, 226] on span "[DATE]" at bounding box center [145, 231] width 28 height 10
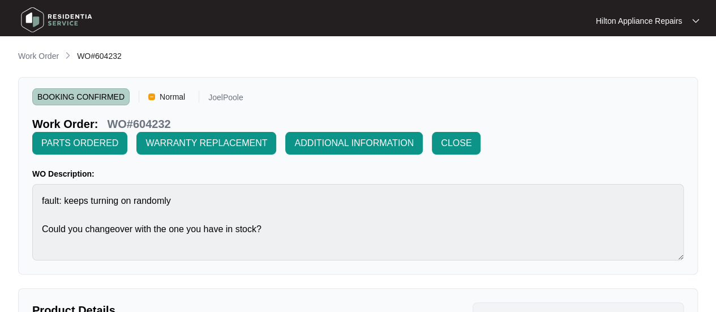
drag, startPoint x: 37, startPoint y: 56, endPoint x: 45, endPoint y: 57, distance: 8.6
click at [37, 56] on p "Work Order" at bounding box center [38, 55] width 41 height 11
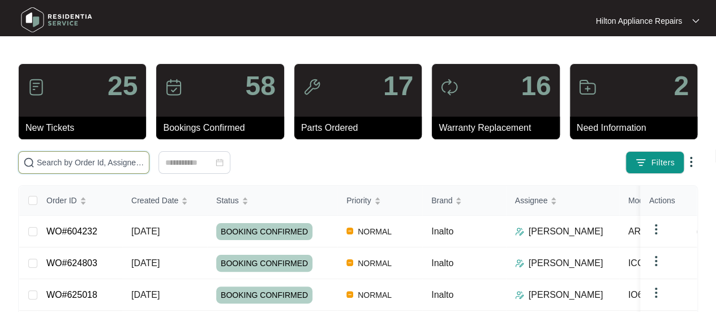
click at [48, 160] on input "text" at bounding box center [91, 162] width 108 height 12
paste input "626325"
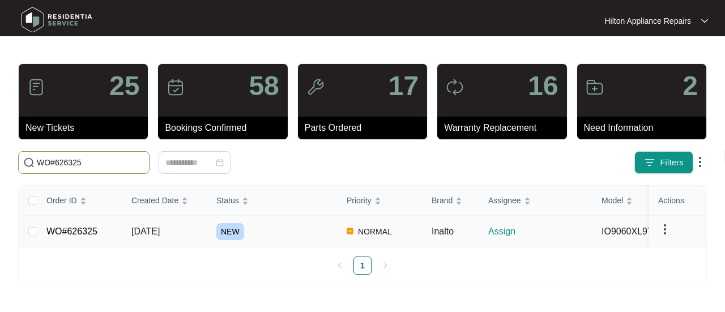
type input "WO#626325"
click at [159, 233] on span "[DATE]" at bounding box center [145, 231] width 28 height 10
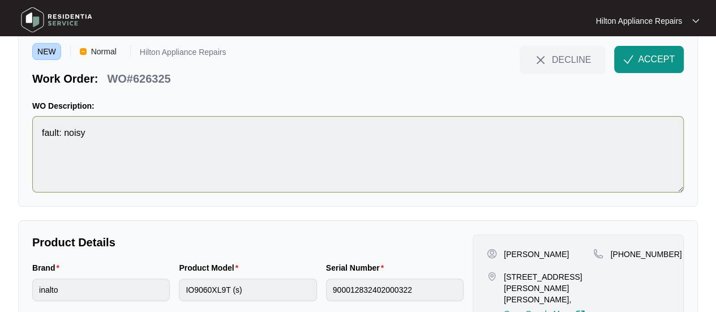
scroll to position [113, 0]
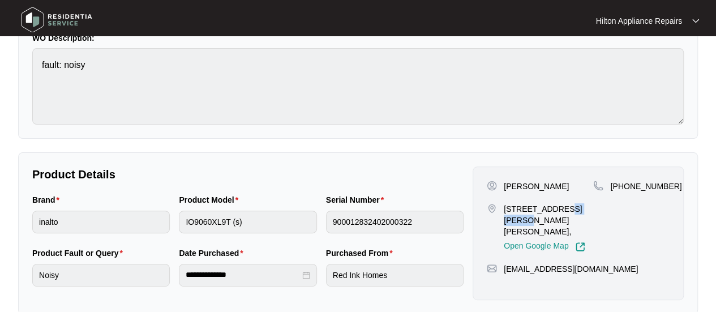
drag, startPoint x: 583, startPoint y: 210, endPoint x: 556, endPoint y: 209, distance: 26.6
click at [556, 209] on p "[STREET_ADDRESS][PERSON_NAME][PERSON_NAME]," at bounding box center [548, 220] width 89 height 34
copy p "Anketell"
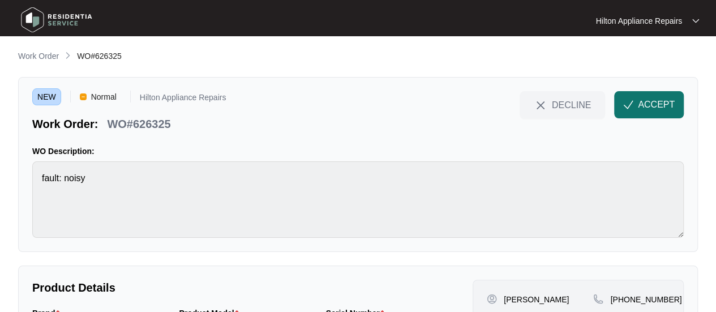
click at [660, 100] on span "ACCEPT" at bounding box center [656, 105] width 37 height 14
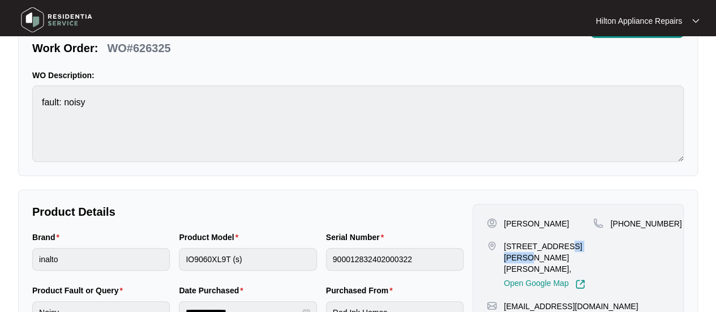
scroll to position [113, 0]
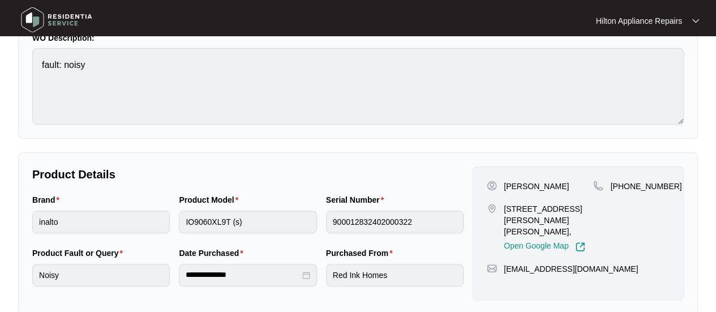
click at [597, 208] on div "[PHONE_NUMBER]" at bounding box center [631, 216] width 76 height 71
drag, startPoint x: 584, startPoint y: 209, endPoint x: 503, endPoint y: 207, distance: 81.0
click at [504, 207] on p "[STREET_ADDRESS][PERSON_NAME][PERSON_NAME]," at bounding box center [548, 220] width 89 height 34
copy p "[STREET_ADDRESS][PERSON_NAME][PERSON_NAME]"
drag, startPoint x: 565, startPoint y: 185, endPoint x: 533, endPoint y: 186, distance: 31.7
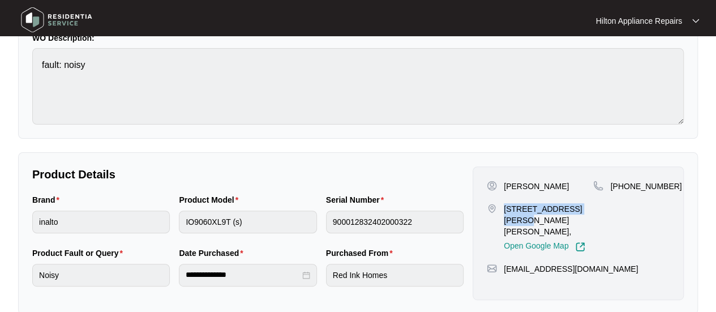
click at [531, 185] on div "[PERSON_NAME]" at bounding box center [540, 186] width 106 height 11
copy p "Staskos"
drag, startPoint x: 665, startPoint y: 185, endPoint x: 625, endPoint y: 186, distance: 40.2
click at [625, 186] on span "[PHONE_NUMBER]" at bounding box center [645, 186] width 71 height 9
copy span "413067763"
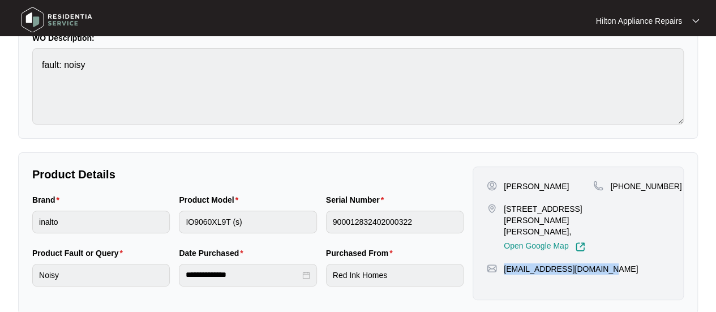
drag, startPoint x: 588, startPoint y: 254, endPoint x: 500, endPoint y: 258, distance: 87.3
click at [500, 263] on div "[EMAIL_ADDRESS][DOMAIN_NAME]" at bounding box center [578, 268] width 183 height 11
copy p "[EMAIL_ADDRESS][DOMAIN_NAME]"
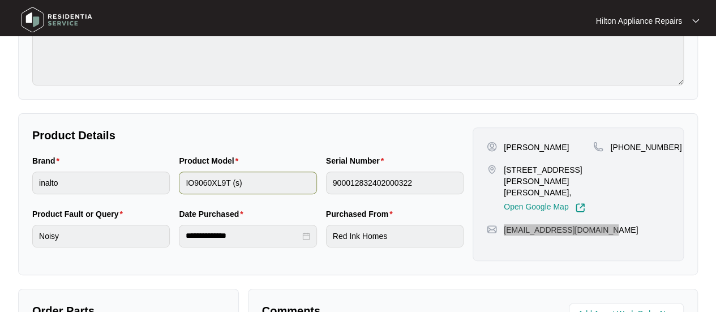
scroll to position [170, 0]
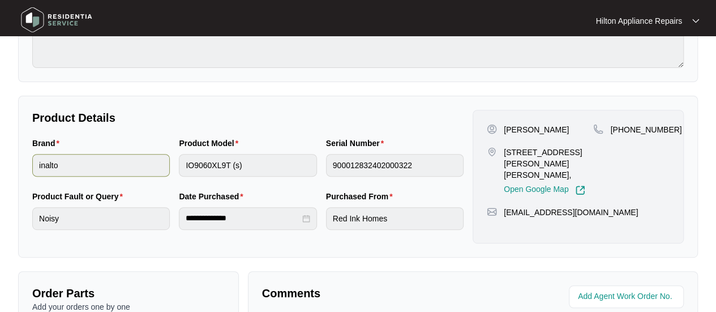
click at [113, 169] on div "Brand inalto Product Model IO9060XL9T (s) Serial Number 900012832402000322" at bounding box center [248, 163] width 440 height 53
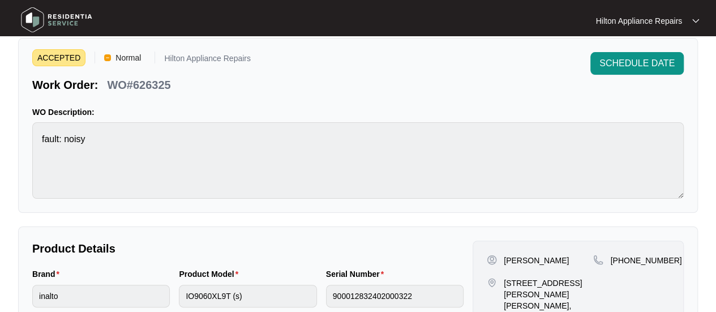
scroll to position [0, 0]
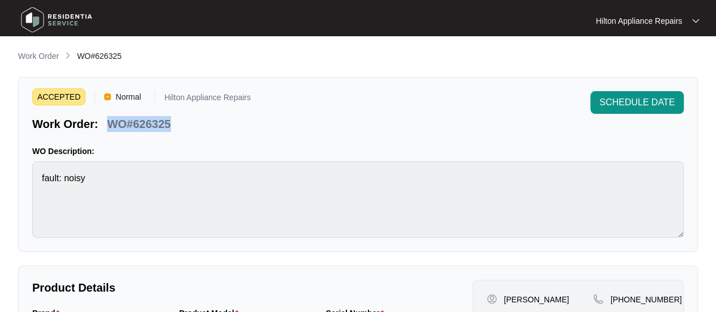
drag, startPoint x: 173, startPoint y: 123, endPoint x: 110, endPoint y: 122, distance: 62.3
click at [110, 122] on div "Work Order: WO#626325" at bounding box center [141, 122] width 219 height 20
copy p "WO#626325"
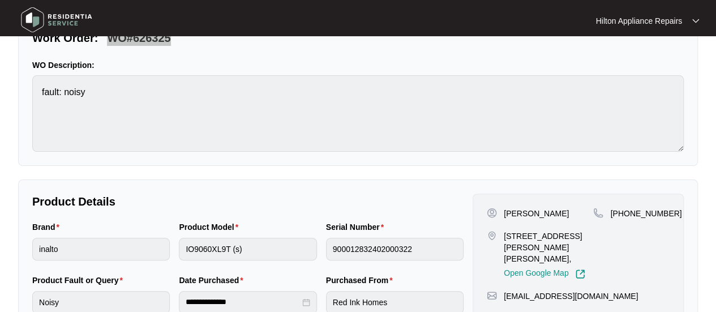
scroll to position [170, 0]
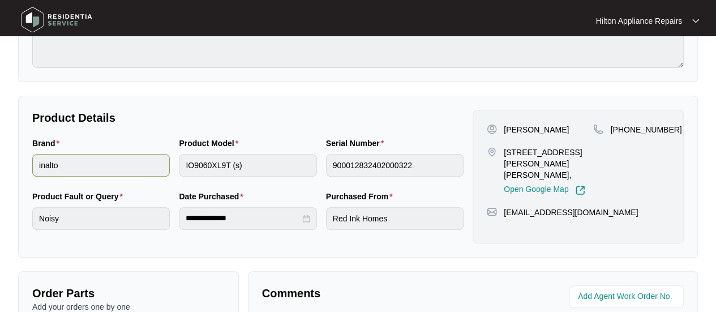
click at [139, 165] on div "Brand inalto Product Model IO9060XL9T (s) Serial Number 900012832402000322" at bounding box center [248, 163] width 440 height 53
click at [169, 166] on div "Brand inalto Product Model IO9060XL9T (s) Serial Number 900012832402000322" at bounding box center [248, 163] width 440 height 53
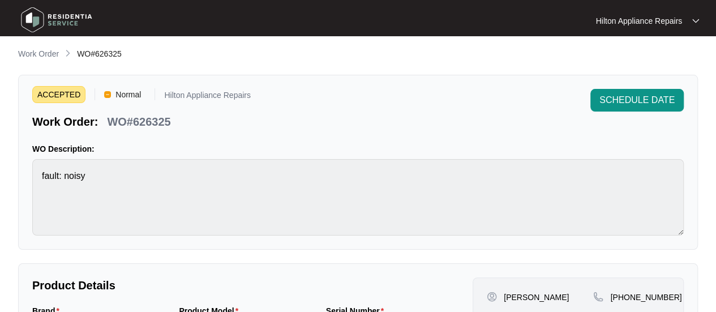
scroll to position [0, 0]
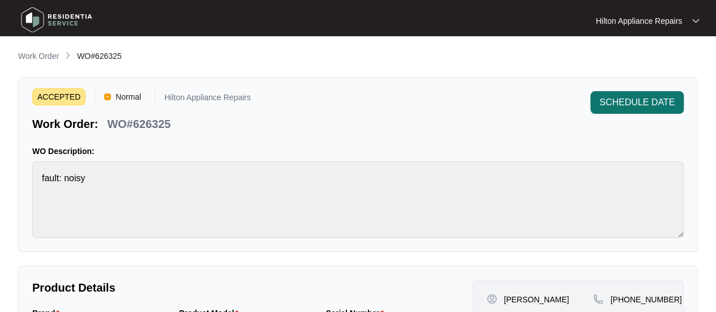
click at [620, 101] on span "SCHEDULE DATE" at bounding box center [637, 103] width 75 height 14
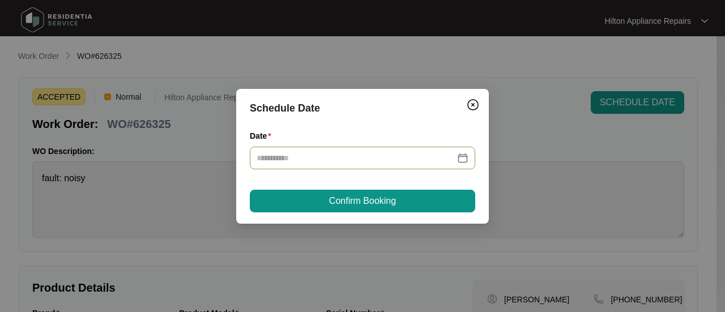
click at [460, 156] on div at bounding box center [362, 158] width 212 height 12
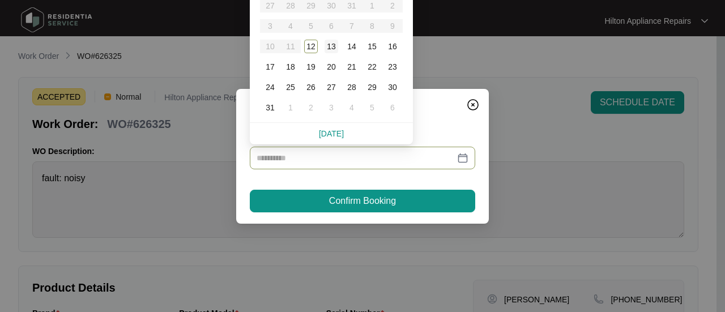
click at [329, 46] on div "13" at bounding box center [331, 47] width 14 height 14
type input "**********"
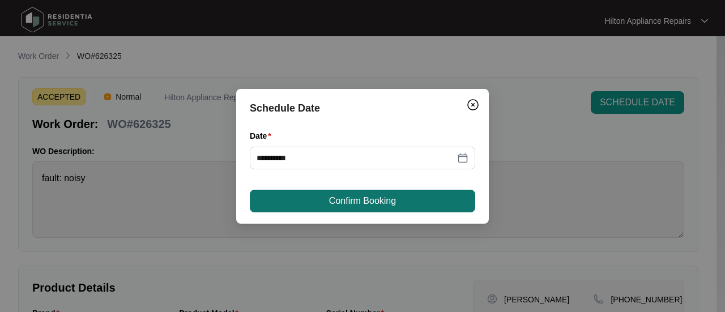
click at [350, 198] on span "Confirm Booking" at bounding box center [362, 201] width 67 height 14
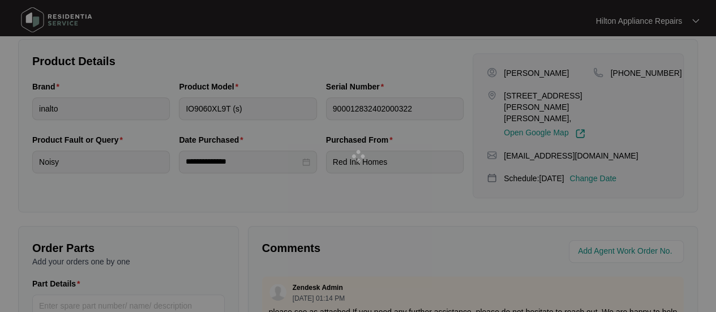
click at [600, 239] on div at bounding box center [358, 156] width 716 height 312
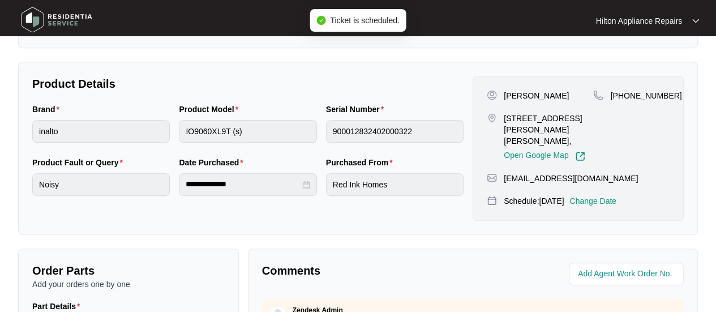
scroll to position [249, 0]
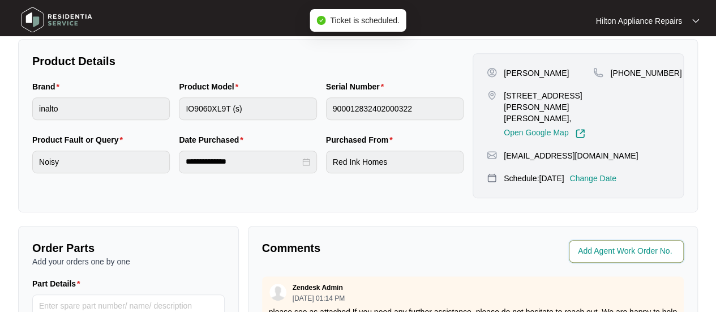
click at [609, 245] on input "string" at bounding box center [627, 252] width 99 height 14
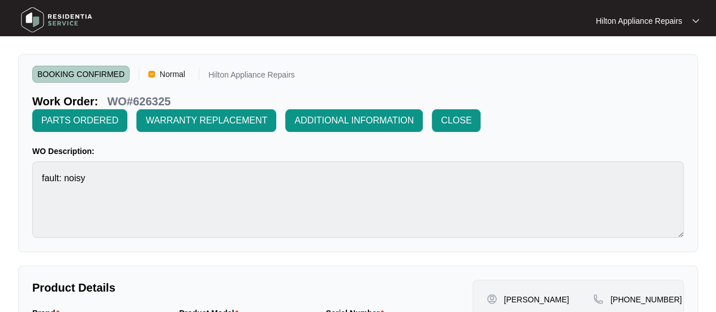
scroll to position [181, 0]
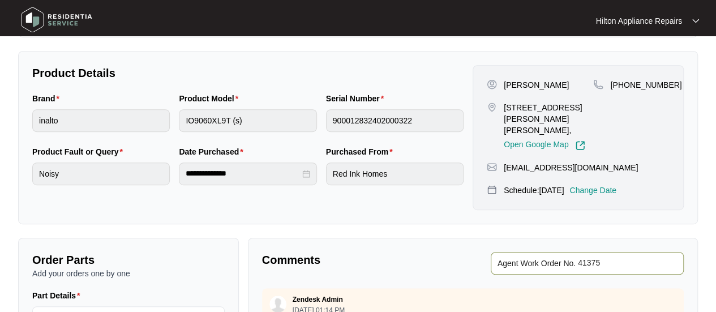
type input "41375"
click at [307, 83] on div "**********" at bounding box center [248, 137] width 440 height 145
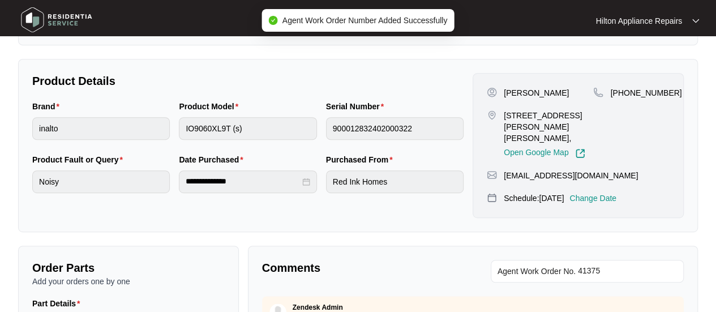
scroll to position [11, 0]
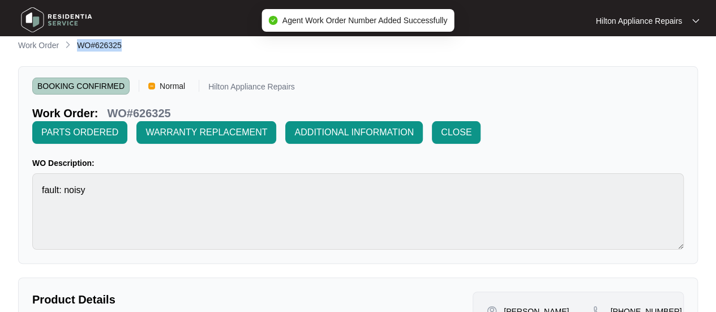
drag, startPoint x: 126, startPoint y: 46, endPoint x: 78, endPoint y: 50, distance: 47.7
click at [78, 50] on div "Work Order WO#626325" at bounding box center [358, 46] width 680 height 14
copy span "WO#626325"
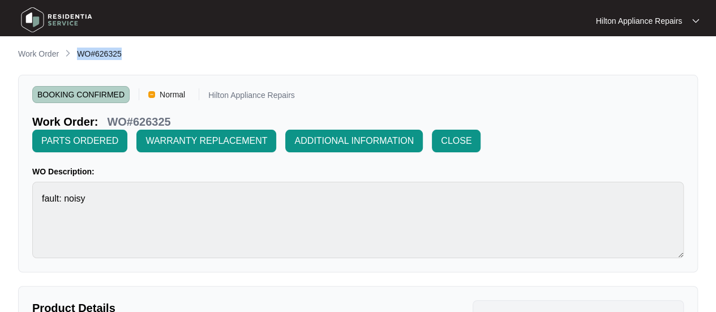
scroll to position [0, 0]
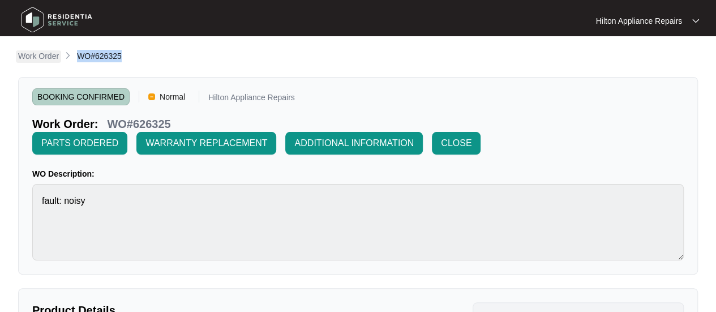
click at [29, 52] on p "Work Order" at bounding box center [38, 55] width 41 height 11
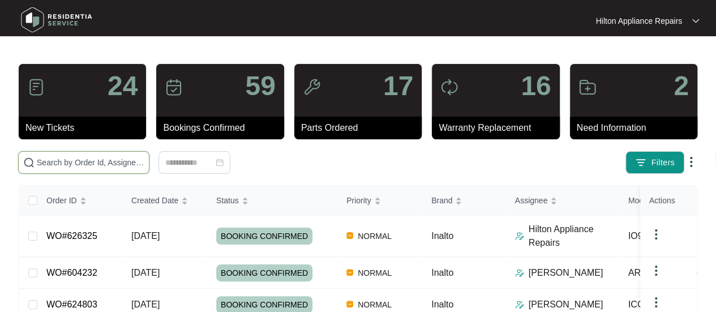
click at [69, 159] on input "text" at bounding box center [91, 162] width 108 height 12
paste input "WO#626325"
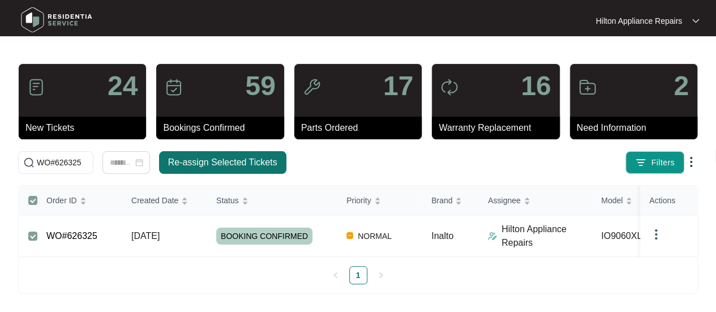
click at [190, 161] on span "Re-assign Selected Tickets" at bounding box center [222, 163] width 109 height 14
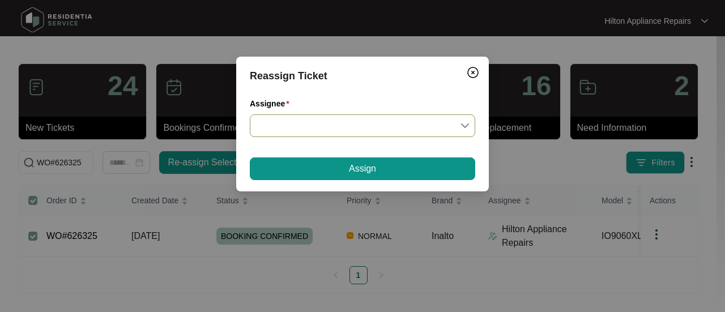
click at [464, 125] on input "Assignee" at bounding box center [362, 126] width 212 height 22
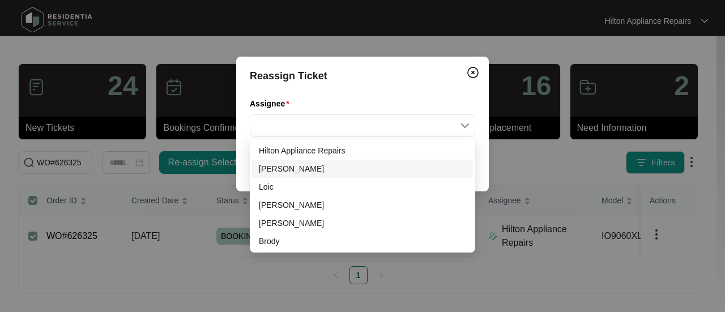
click at [269, 167] on div "[PERSON_NAME]" at bounding box center [362, 168] width 207 height 12
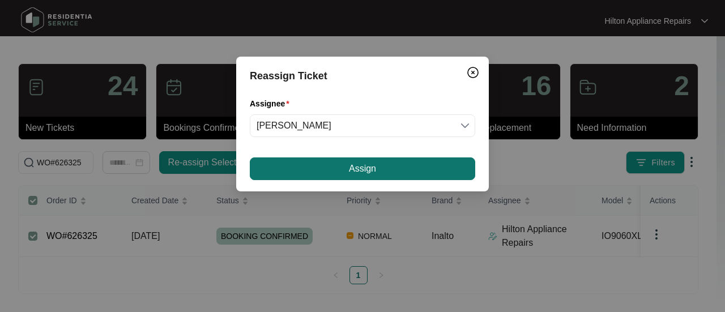
click at [317, 168] on button "Assign" at bounding box center [362, 168] width 225 height 23
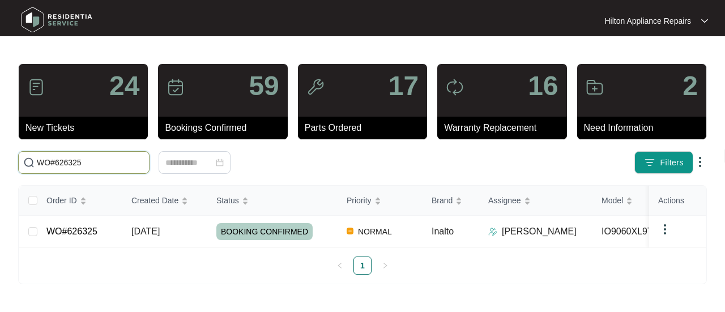
click at [85, 165] on input "WO#626325" at bounding box center [91, 162] width 108 height 12
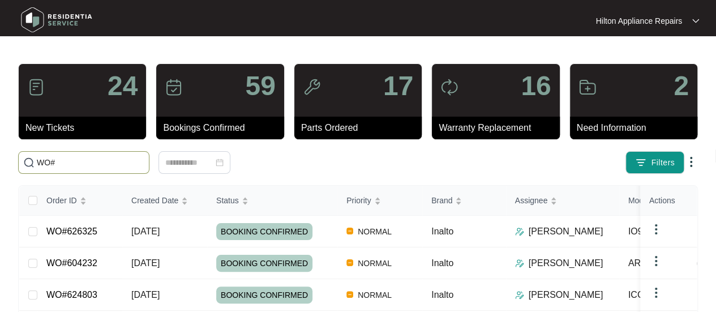
paste input "626258"
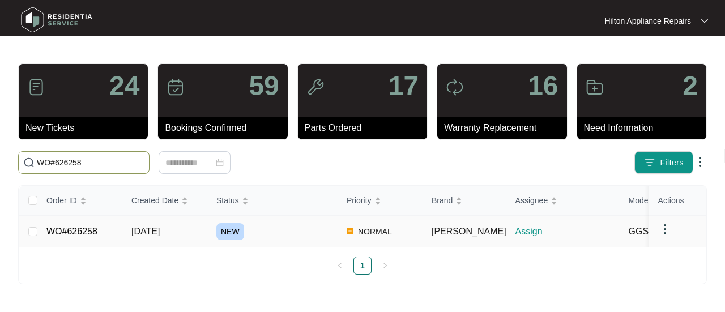
type input "WO#626258"
click at [145, 227] on span "[DATE]" at bounding box center [145, 231] width 28 height 10
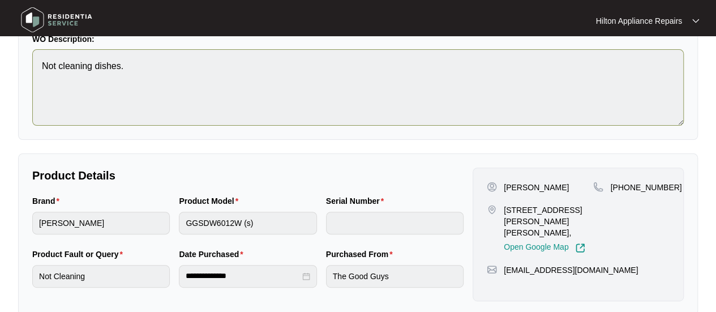
scroll to position [113, 0]
